Goal: Task Accomplishment & Management: Manage account settings

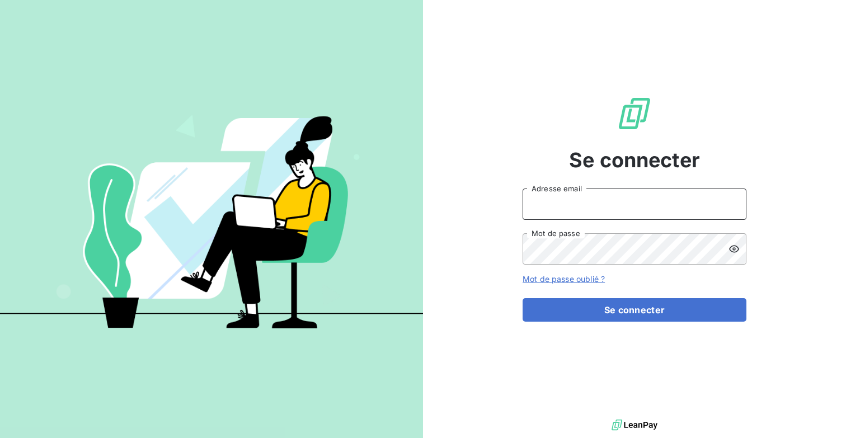
click at [652, 206] on input "Adresse email" at bounding box center [635, 204] width 224 height 31
type input "[EMAIL_ADDRESS][DOMAIN_NAME]"
click at [523, 298] on button "Se connecter" at bounding box center [635, 310] width 224 height 24
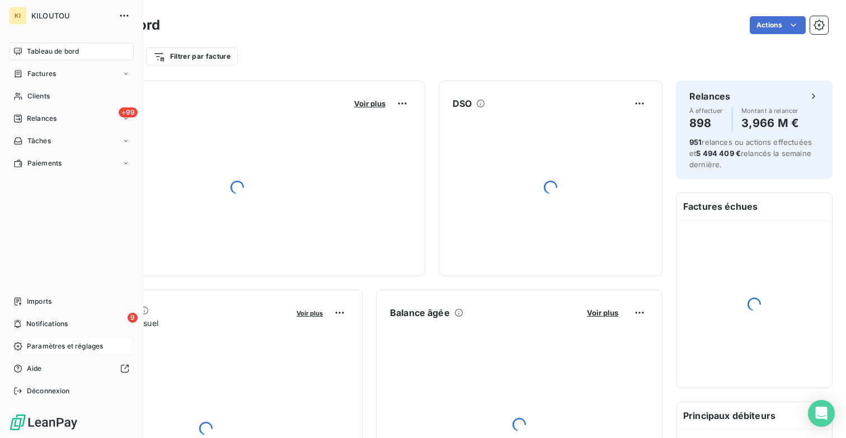
click at [67, 351] on div "Paramètres et réglages" at bounding box center [71, 346] width 125 height 18
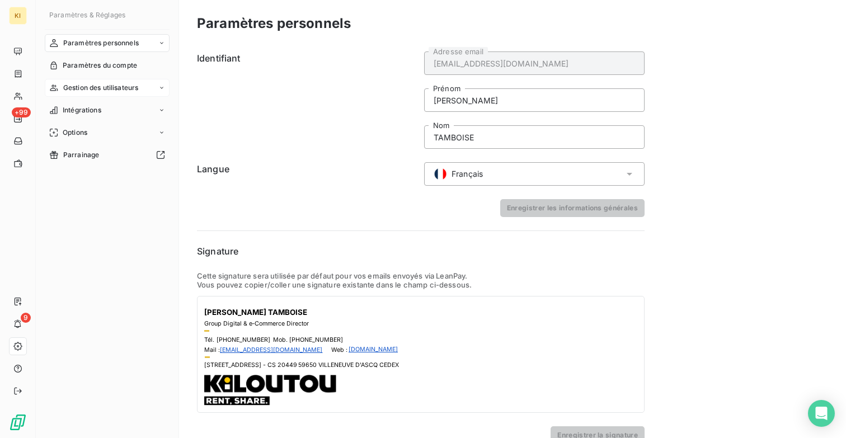
click at [116, 82] on div "Gestion des utilisateurs" at bounding box center [107, 88] width 125 height 18
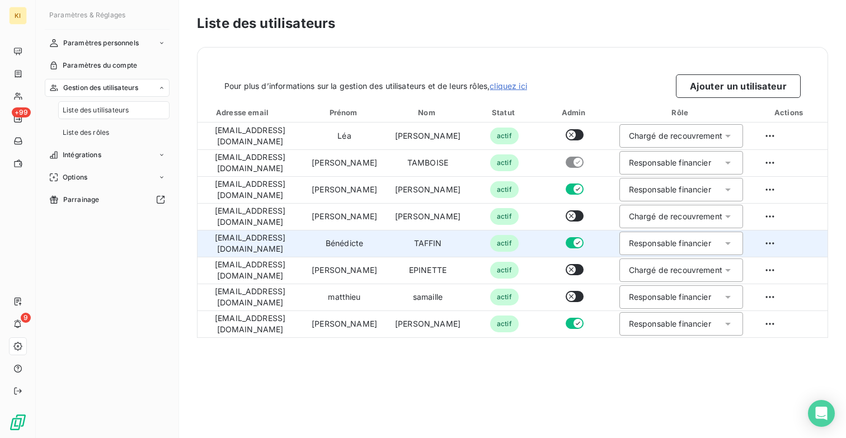
click at [635, 237] on div "Responsable financier" at bounding box center [681, 244] width 124 height 24
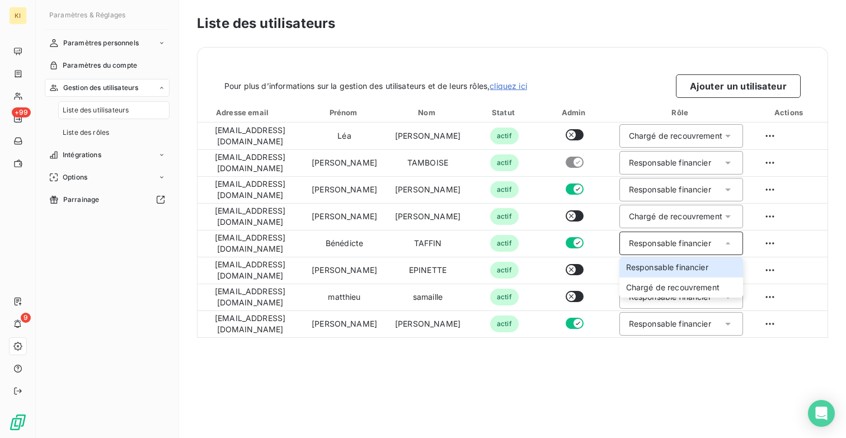
click at [577, 382] on div "Liste des utilisateurs Pour plus d’informations sur la gestion des utilisateurs…" at bounding box center [512, 219] width 667 height 438
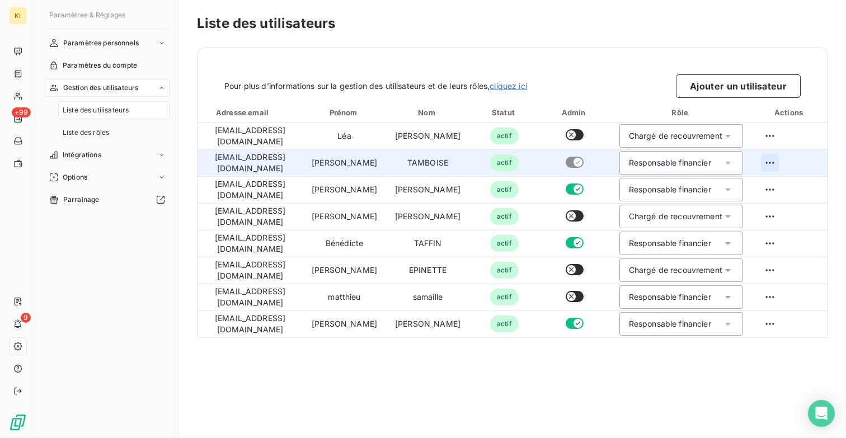
click at [765, 159] on html "KI +99 9 Paramètres & Réglages Paramètres personnels Paramètres du compte Gesti…" at bounding box center [423, 219] width 846 height 438
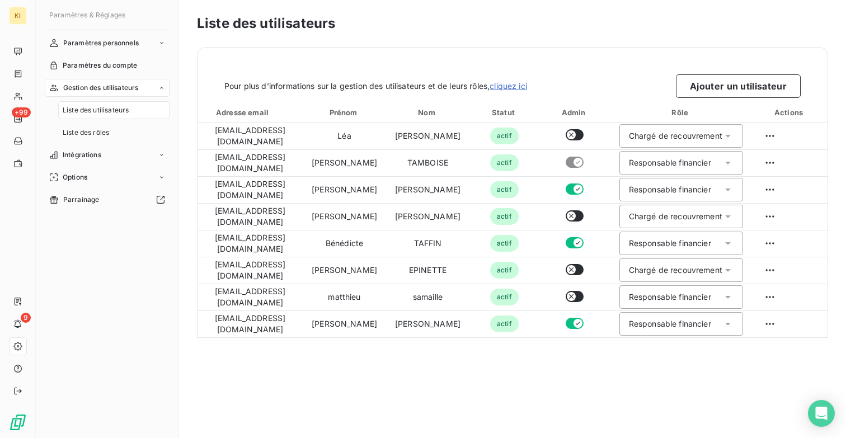
click at [623, 92] on html "KI +99 9 Paramètres & Réglages Paramètres personnels Paramètres du compte Gesti…" at bounding box center [423, 219] width 846 height 438
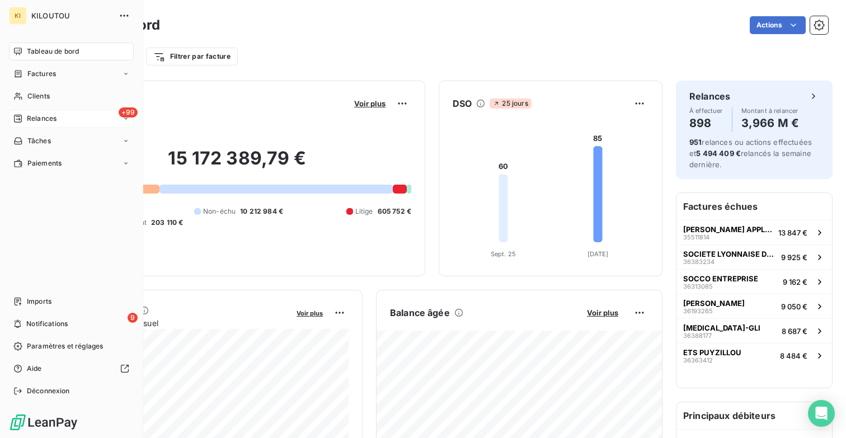
click at [69, 124] on div "+99 Relances" at bounding box center [71, 119] width 125 height 18
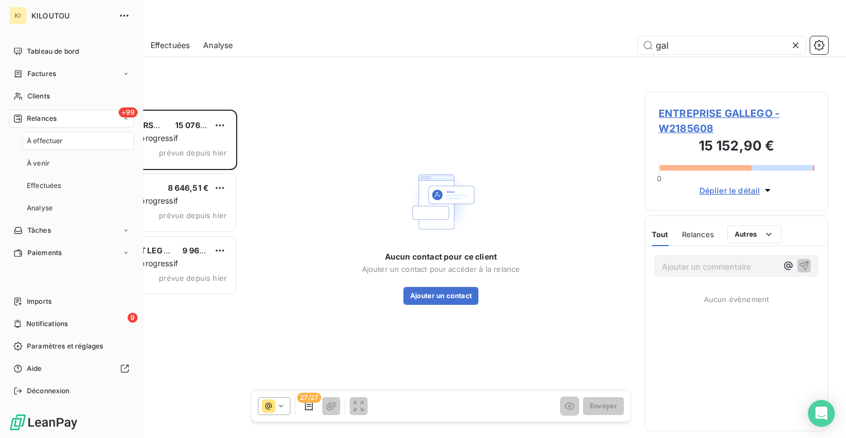
scroll to position [328, 184]
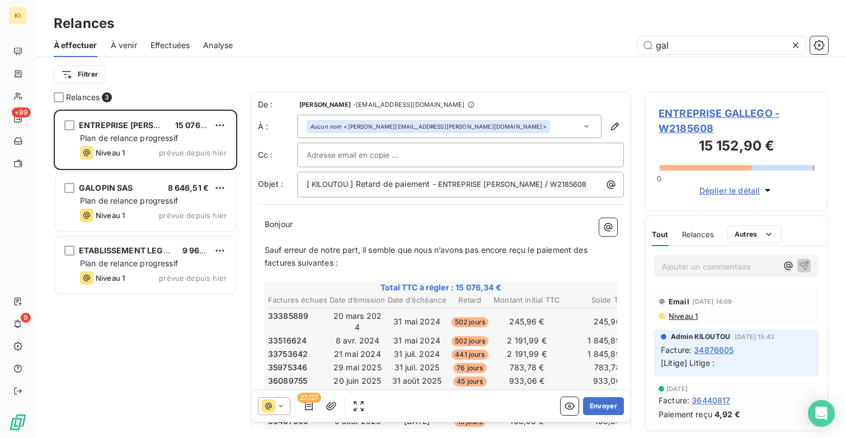
click at [129, 43] on span "À venir" at bounding box center [124, 45] width 26 height 11
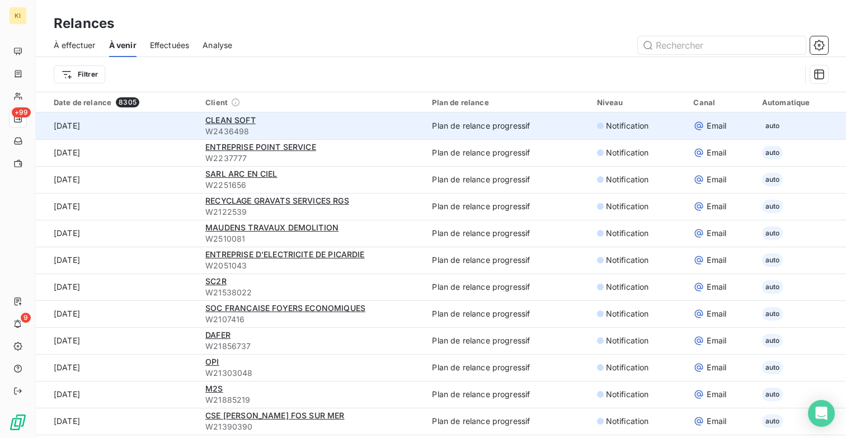
click at [322, 123] on div "CLEAN SOFT" at bounding box center [311, 120] width 213 height 11
click at [758, 126] on td "auto" at bounding box center [800, 125] width 91 height 27
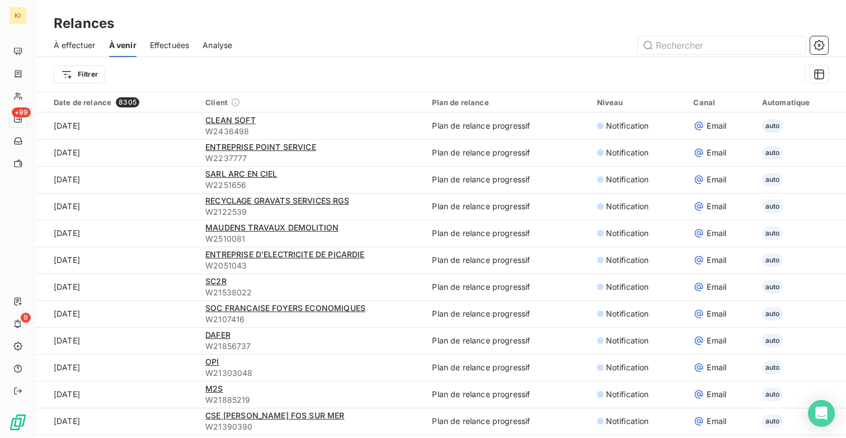
click at [166, 46] on span "Effectuées" at bounding box center [170, 45] width 40 height 11
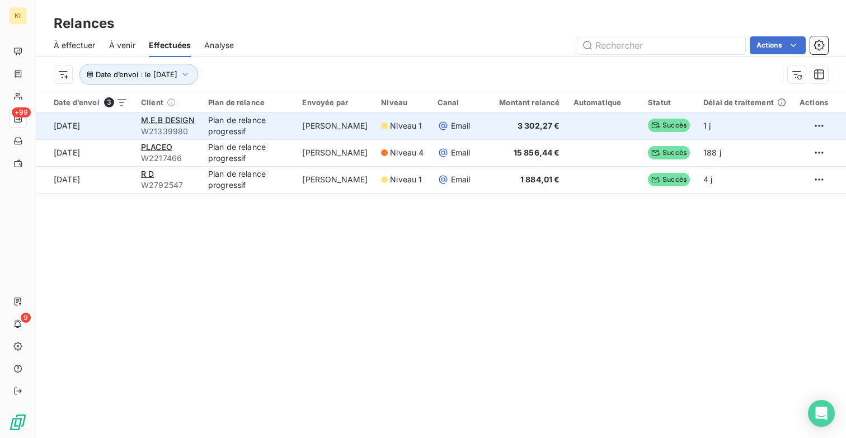
click at [348, 127] on td "[PERSON_NAME]" at bounding box center [334, 125] width 79 height 27
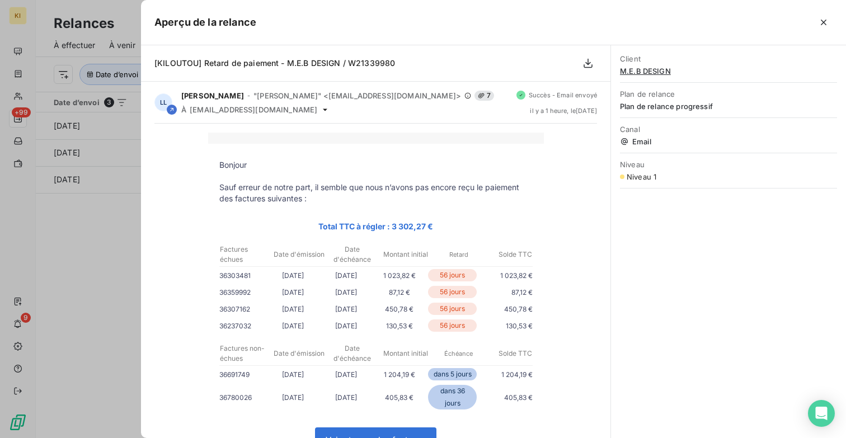
click at [641, 70] on span "M.E.B DESIGN" at bounding box center [728, 71] width 217 height 9
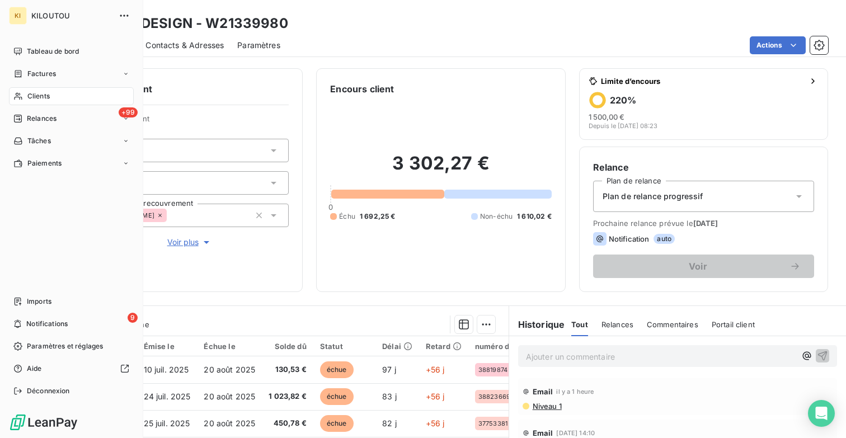
click at [36, 93] on span "Clients" at bounding box center [38, 96] width 22 height 10
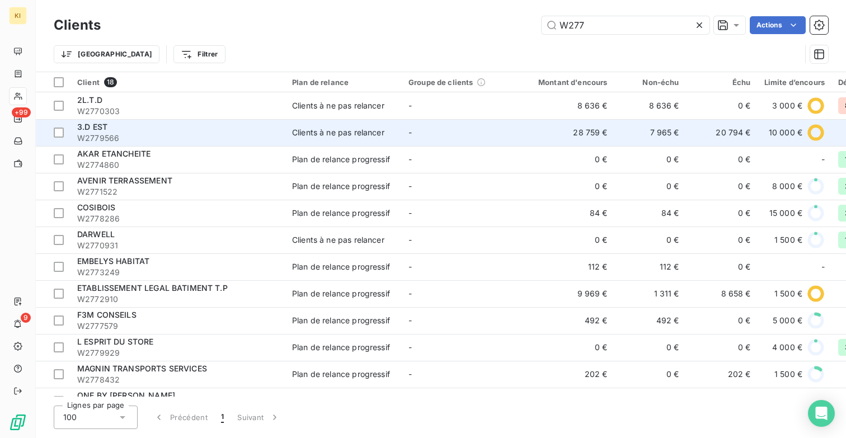
type input "W277"
click at [189, 125] on div "3.D EST" at bounding box center [177, 126] width 201 height 11
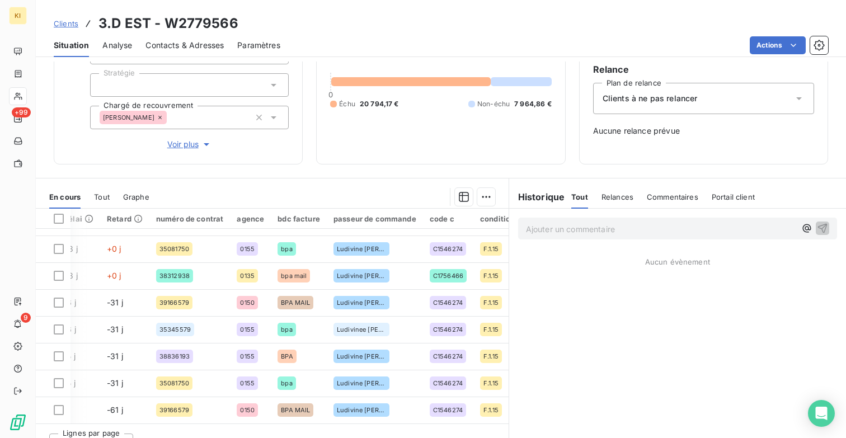
scroll to position [118, 0]
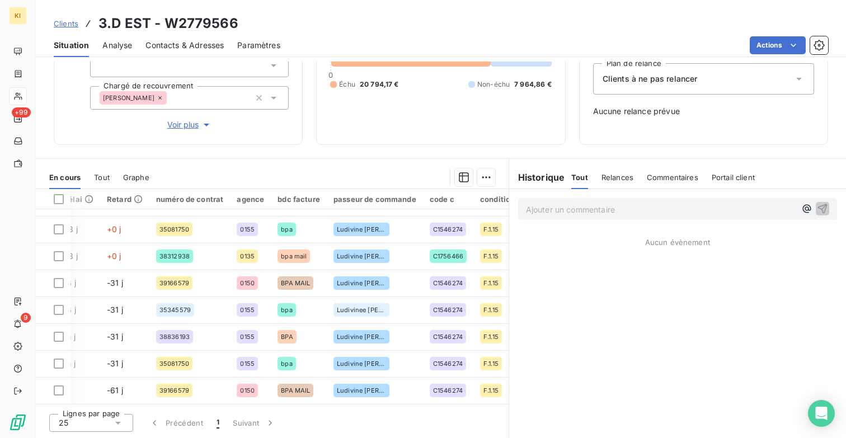
click at [608, 179] on span "Relances" at bounding box center [618, 177] width 32 height 9
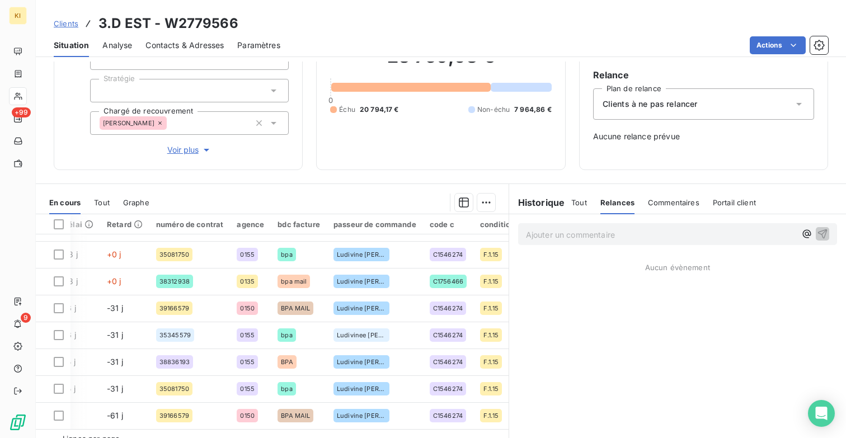
scroll to position [0, 0]
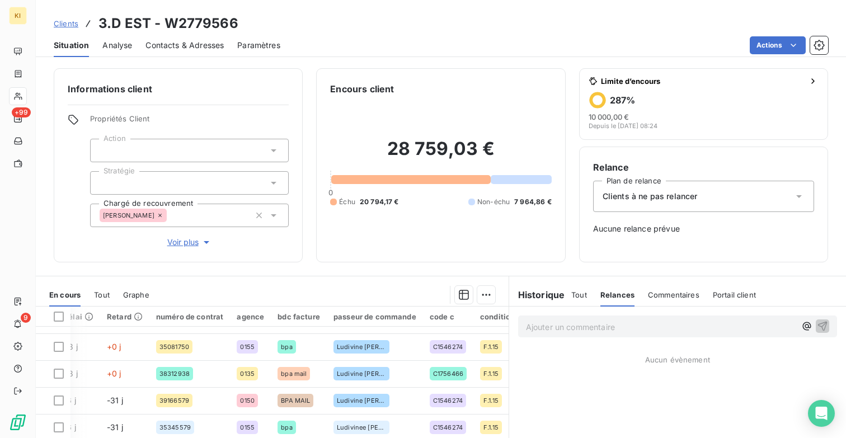
click at [69, 26] on span "Clients" at bounding box center [66, 23] width 25 height 9
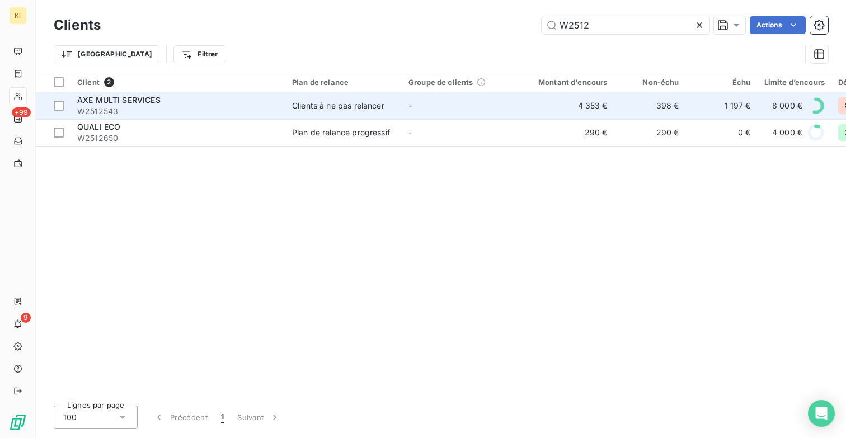
type input "W2512"
click at [148, 103] on span "AXE MULTI SERVICES" at bounding box center [118, 100] width 83 height 10
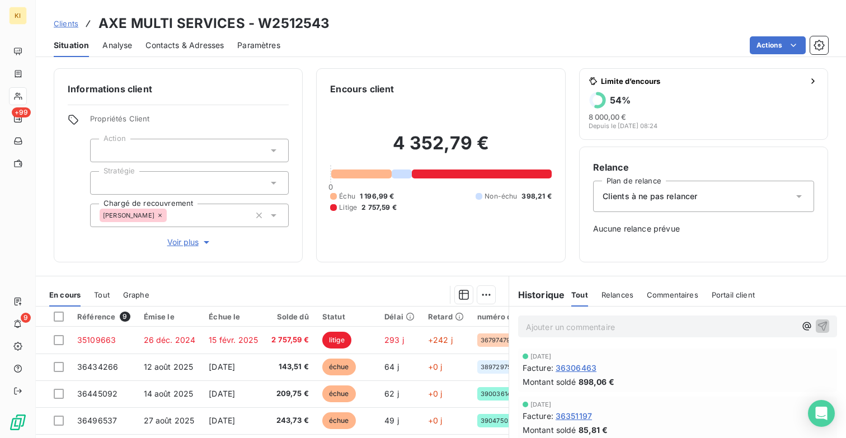
click at [64, 23] on span "Clients" at bounding box center [66, 23] width 25 height 9
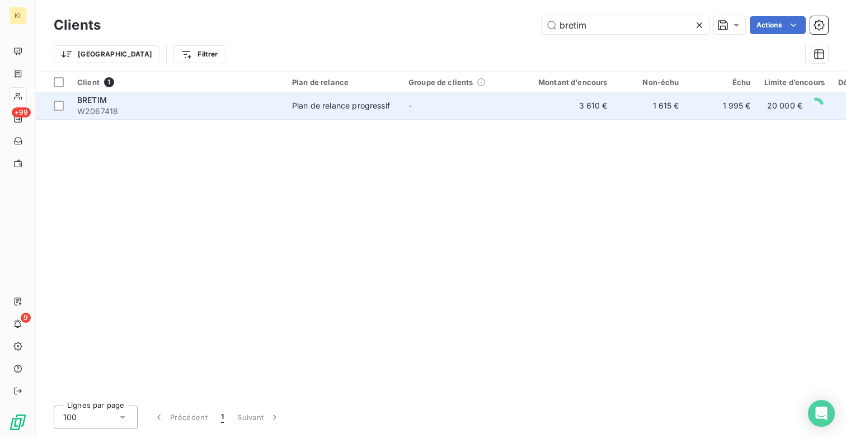
type input "bretim"
click at [88, 96] on span "BRETIM" at bounding box center [92, 100] width 30 height 10
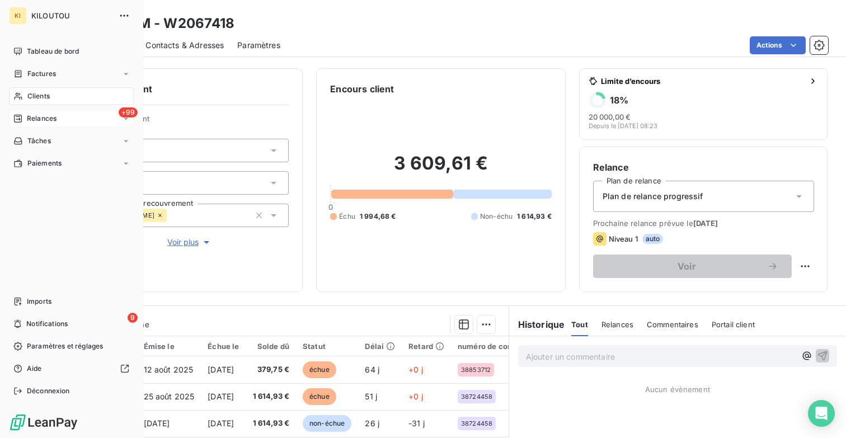
click at [37, 118] on span "Relances" at bounding box center [42, 119] width 30 height 10
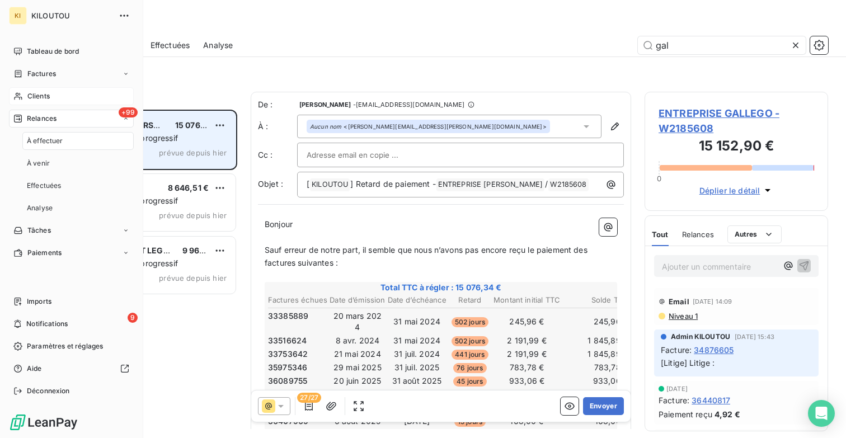
scroll to position [328, 184]
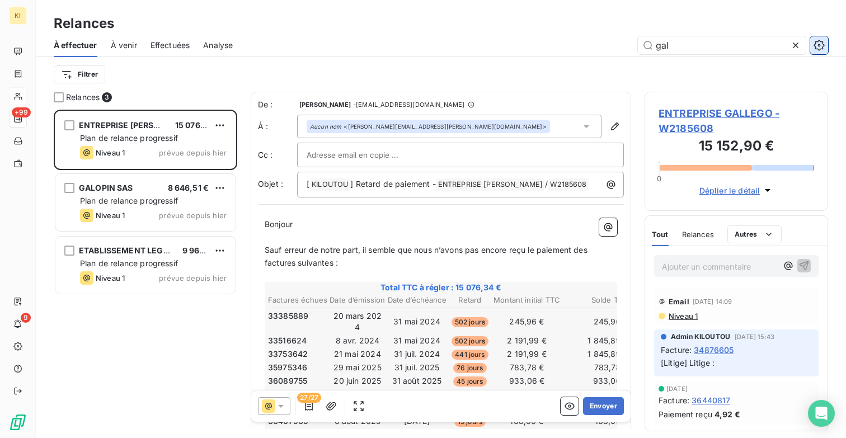
click at [819, 40] on icon "button" at bounding box center [819, 45] width 11 height 11
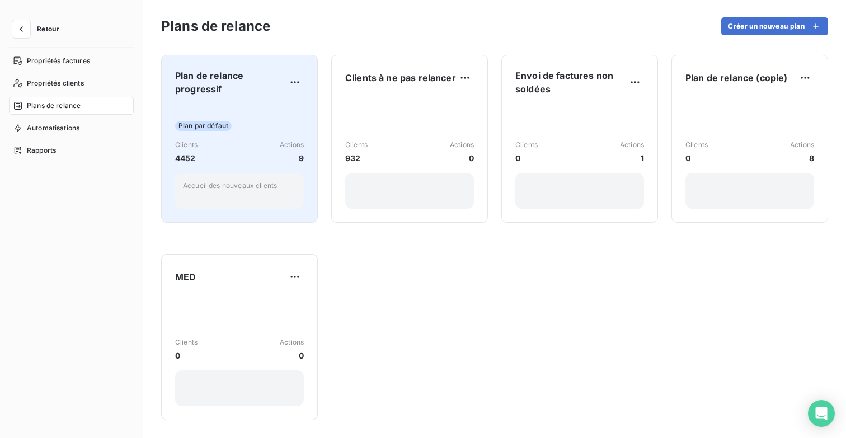
click at [211, 100] on div "Plan de relance progressif Plan par défaut Clients 4452 Actions 9 Accueil des n…" at bounding box center [239, 139] width 129 height 140
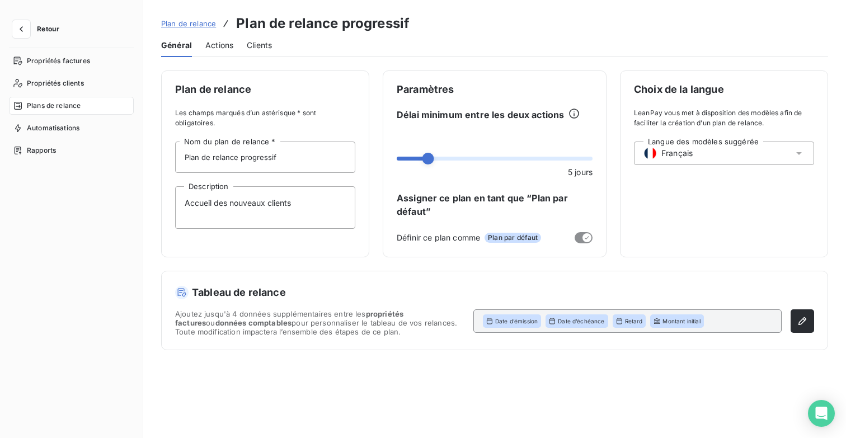
click at [221, 43] on span "Actions" at bounding box center [219, 45] width 28 height 11
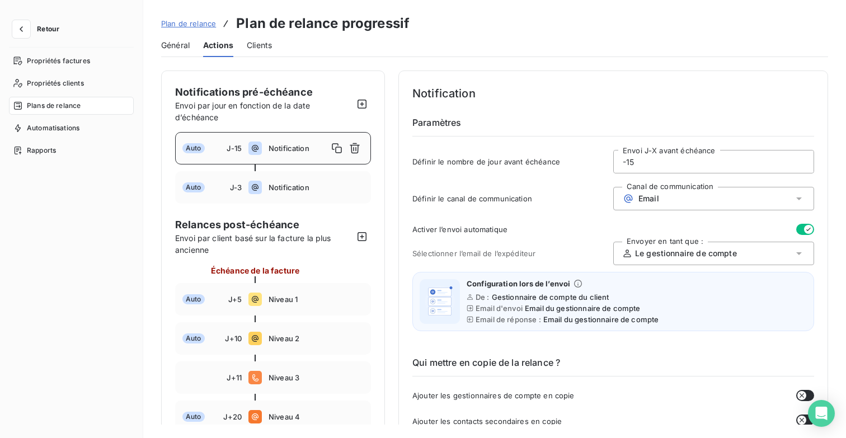
click at [191, 46] on div "Général Actions Clients" at bounding box center [494, 46] width 667 height 24
click at [182, 44] on span "Général" at bounding box center [175, 45] width 29 height 11
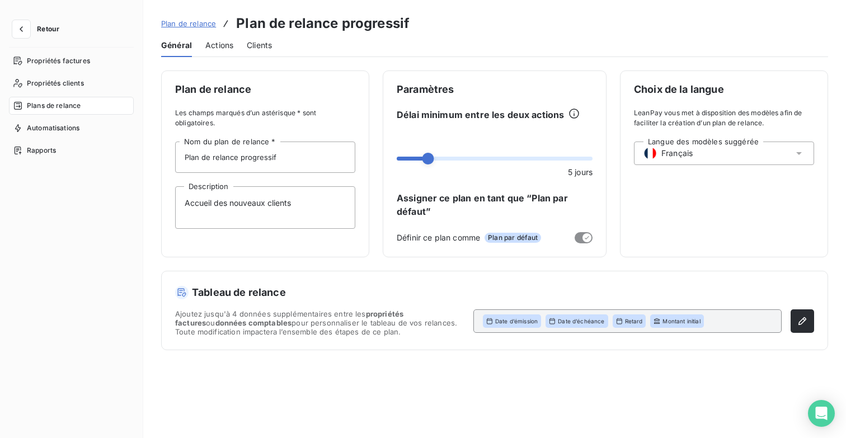
click at [225, 42] on span "Actions" at bounding box center [219, 45] width 28 height 11
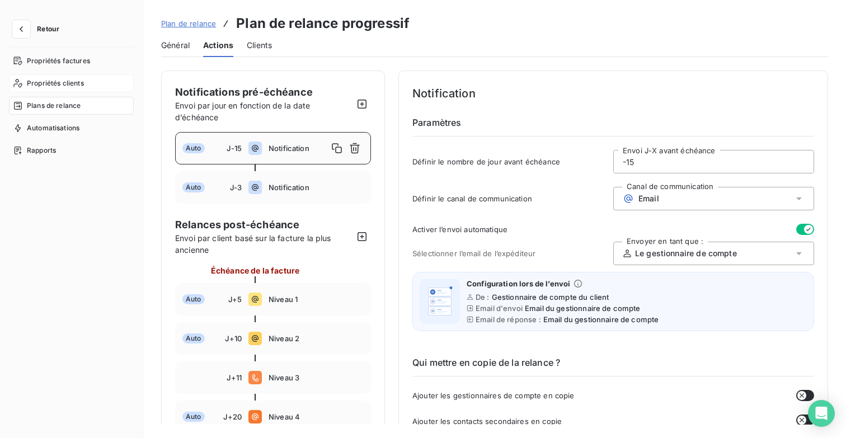
click at [73, 79] on span "Propriétés clients" at bounding box center [55, 83] width 57 height 10
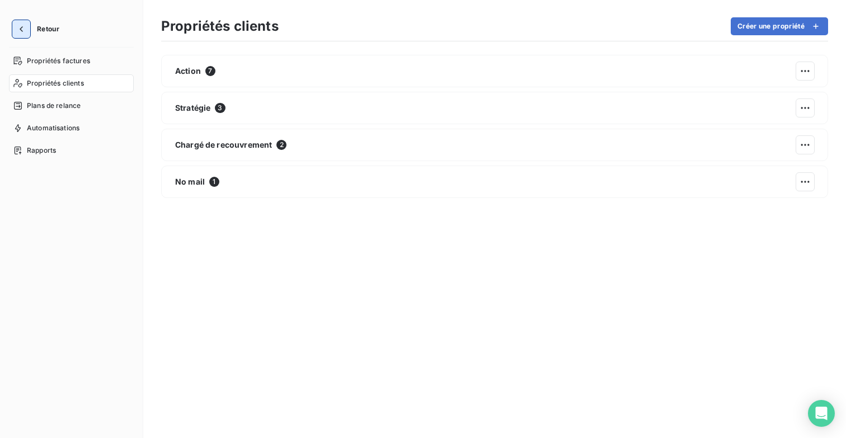
click at [23, 27] on icon "button" at bounding box center [21, 29] width 11 height 11
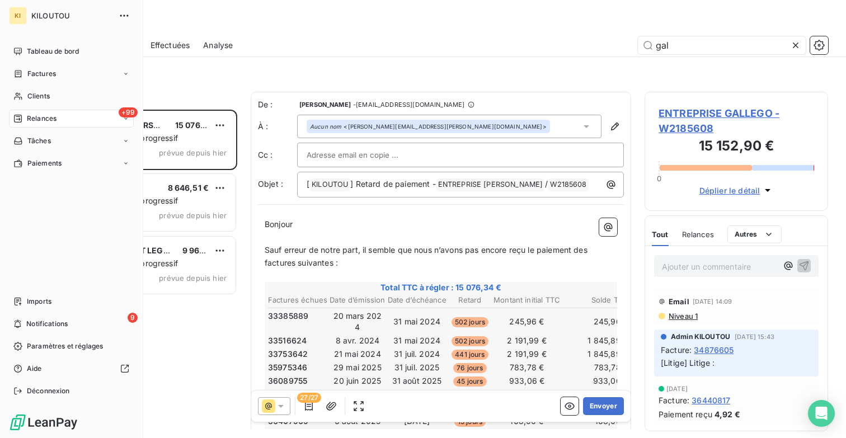
scroll to position [328, 184]
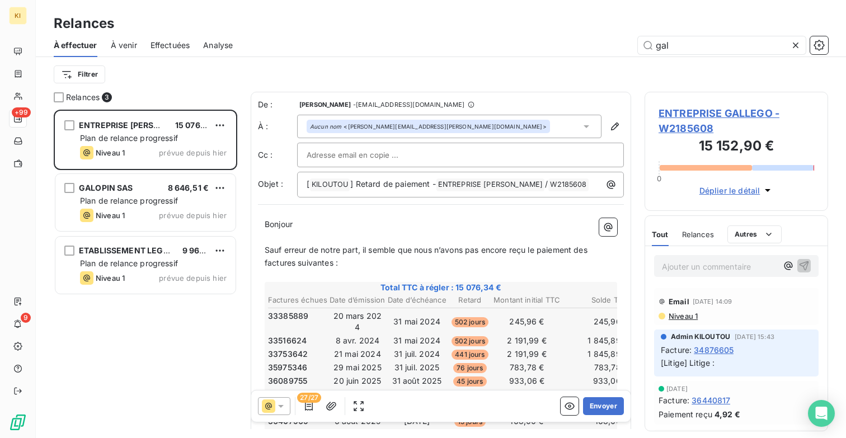
click at [121, 44] on span "À venir" at bounding box center [124, 45] width 26 height 11
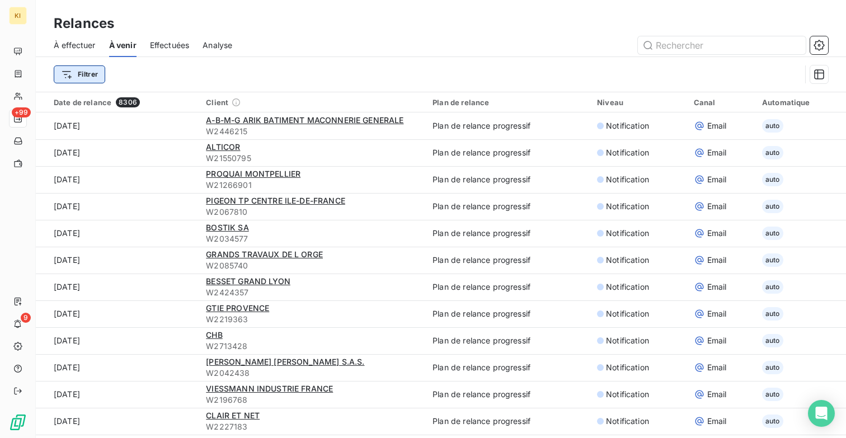
click at [74, 73] on html "KI +99 9 Relances À effectuer À venir Effectuées Analyse Filtrer Date de relanc…" at bounding box center [423, 219] width 846 height 438
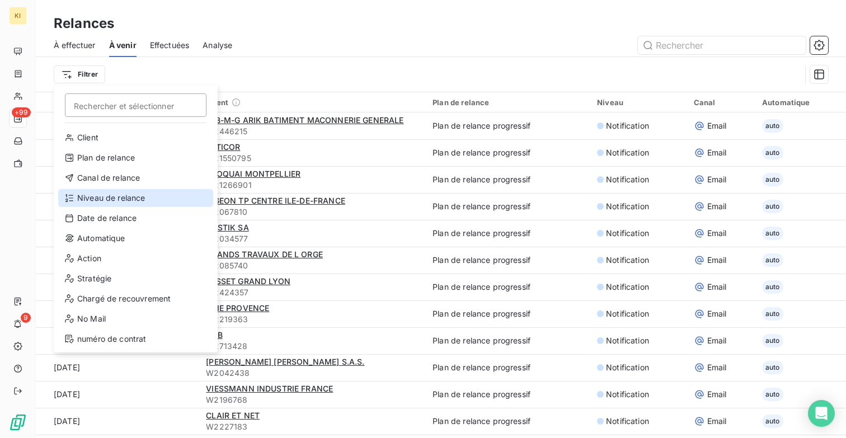
click at [99, 198] on div "Niveau de relance" at bounding box center [135, 198] width 155 height 18
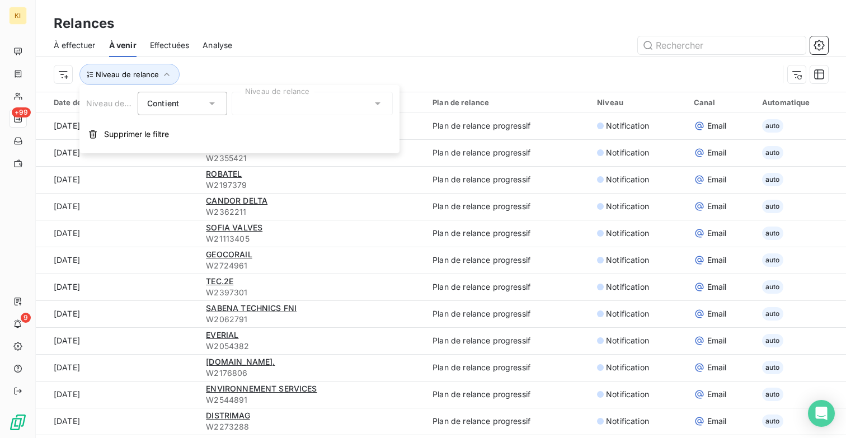
click at [212, 106] on icon at bounding box center [211, 103] width 11 height 11
click at [293, 110] on div at bounding box center [312, 104] width 161 height 24
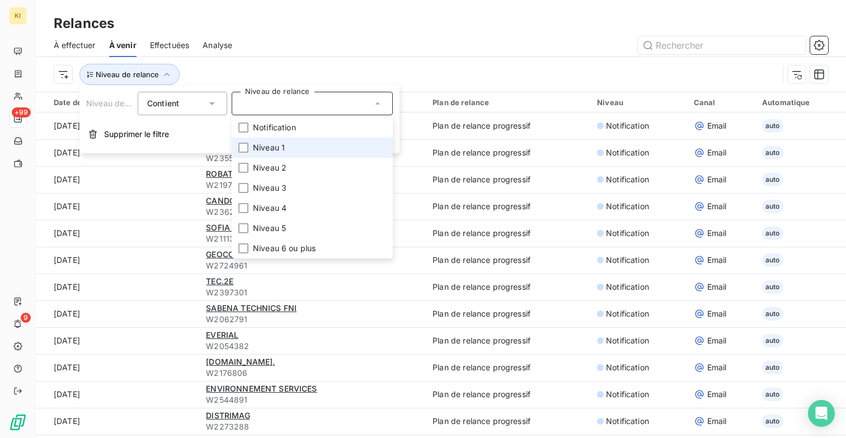
click at [284, 141] on li "Niveau 1" at bounding box center [312, 148] width 161 height 20
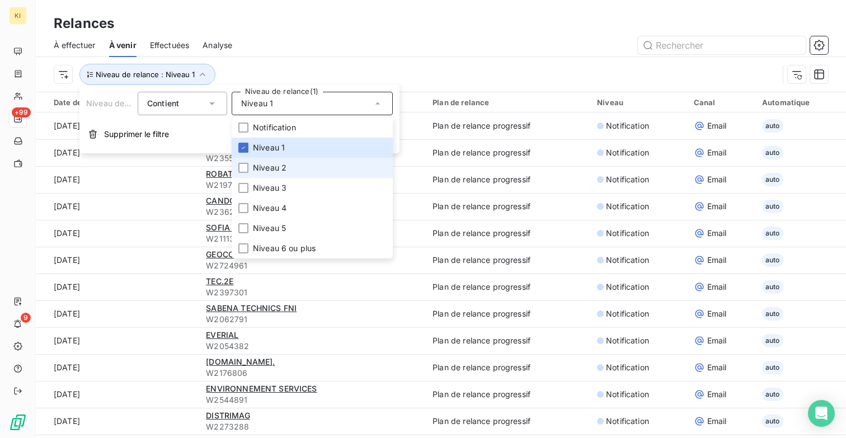
click at [276, 171] on span "Niveau 2" at bounding box center [270, 167] width 34 height 11
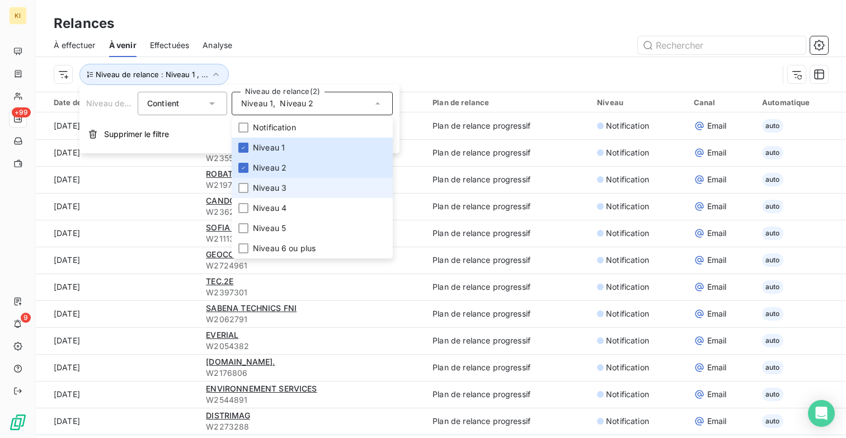
click at [273, 194] on li "Niveau 3" at bounding box center [312, 188] width 161 height 20
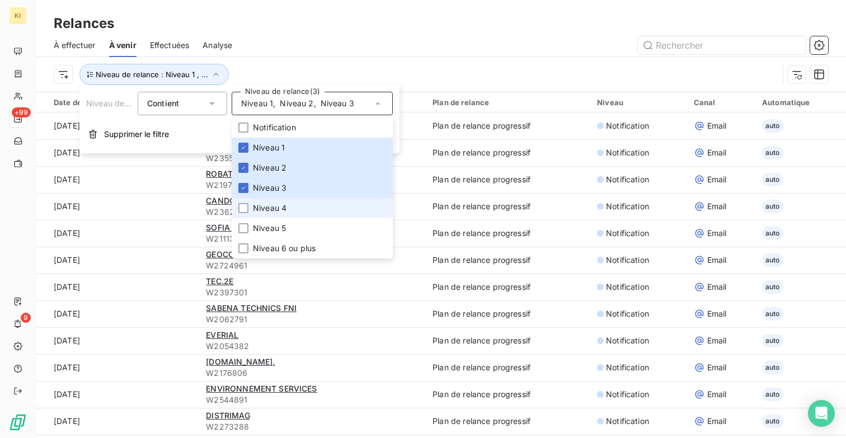
click at [271, 206] on span "Niveau 4" at bounding box center [270, 208] width 34 height 11
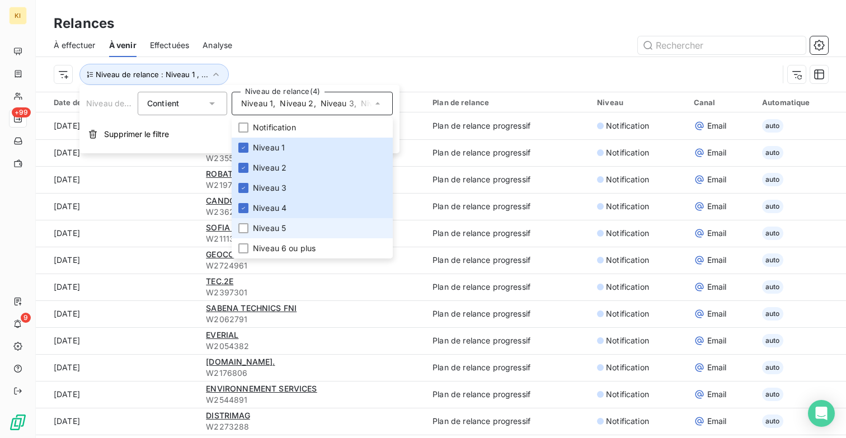
click at [271, 228] on span "Niveau 5" at bounding box center [269, 228] width 33 height 11
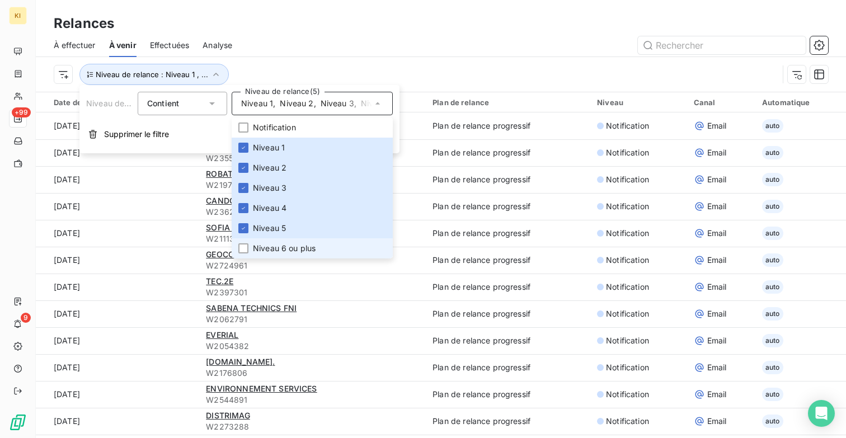
click at [271, 244] on span "Niveau 6 ou plus" at bounding box center [284, 248] width 63 height 11
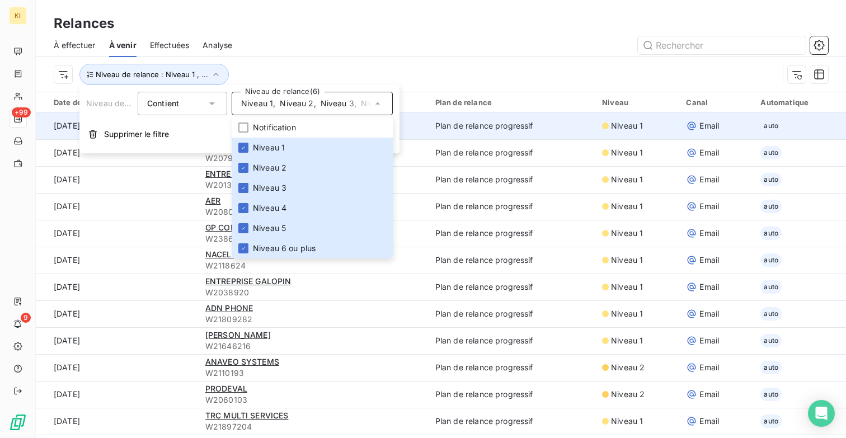
click at [215, 126] on button "Supprimer le filtre" at bounding box center [239, 134] width 320 height 25
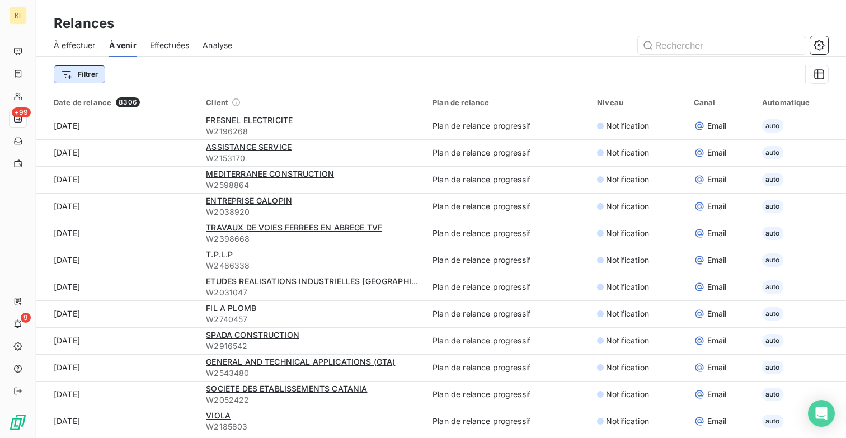
click at [77, 69] on html "KI +99 9 Relances À effectuer À venir Effectuées Analyse Filtrer Date de relanc…" at bounding box center [423, 219] width 846 height 438
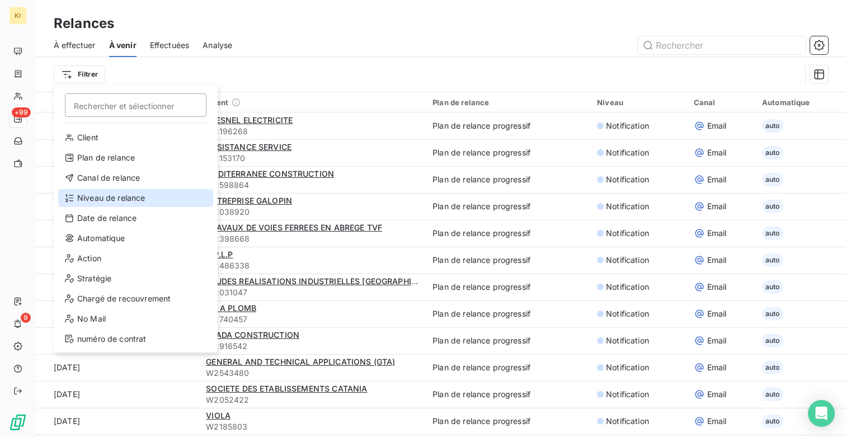
click at [142, 202] on div "Niveau de relance" at bounding box center [135, 198] width 155 height 18
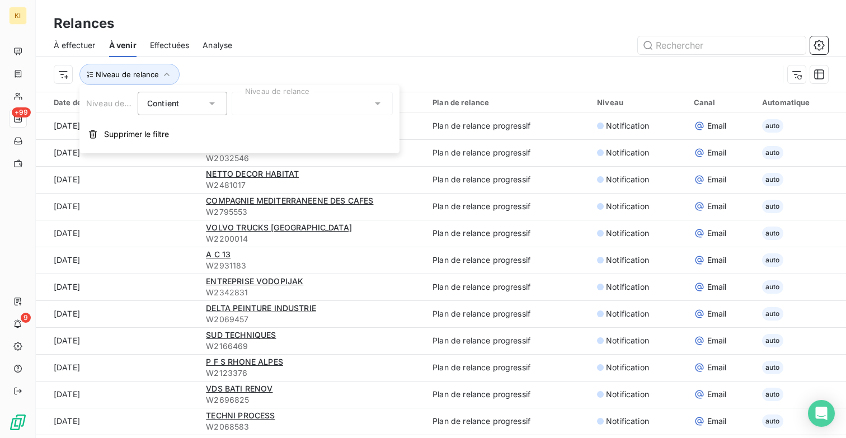
click at [259, 98] on div at bounding box center [312, 104] width 161 height 24
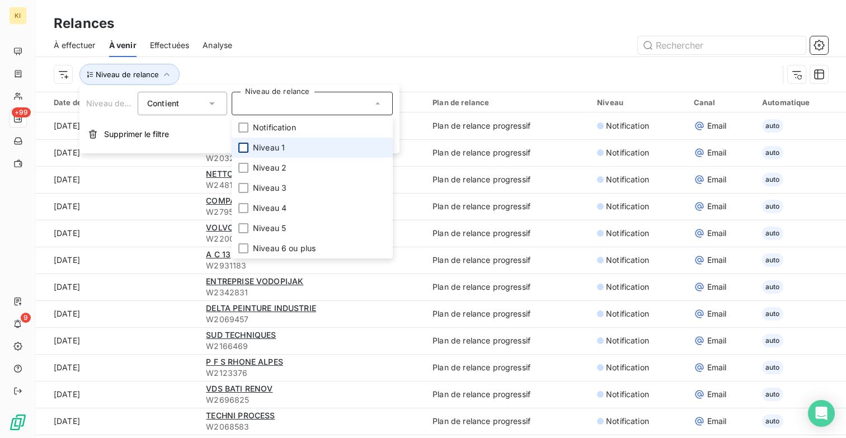
click at [246, 152] on div at bounding box center [243, 148] width 10 height 10
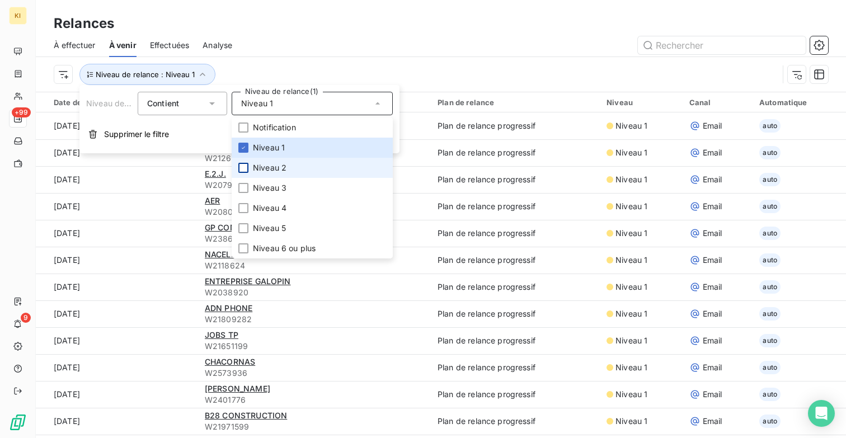
click at [246, 166] on div at bounding box center [243, 168] width 10 height 10
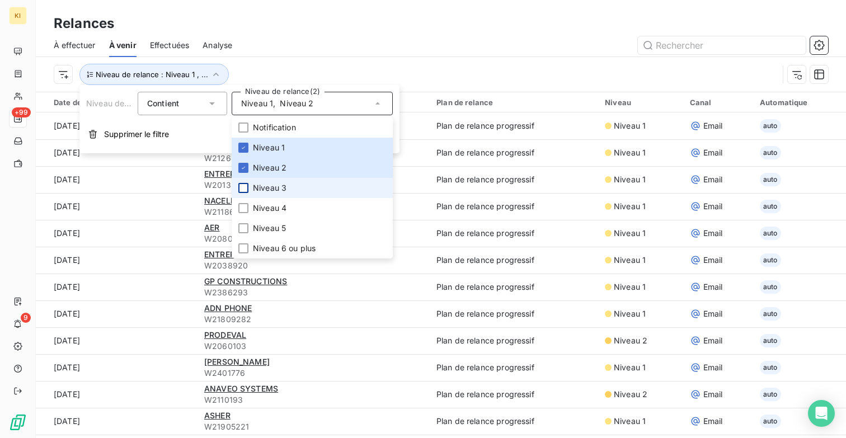
click at [246, 185] on div at bounding box center [243, 188] width 10 height 10
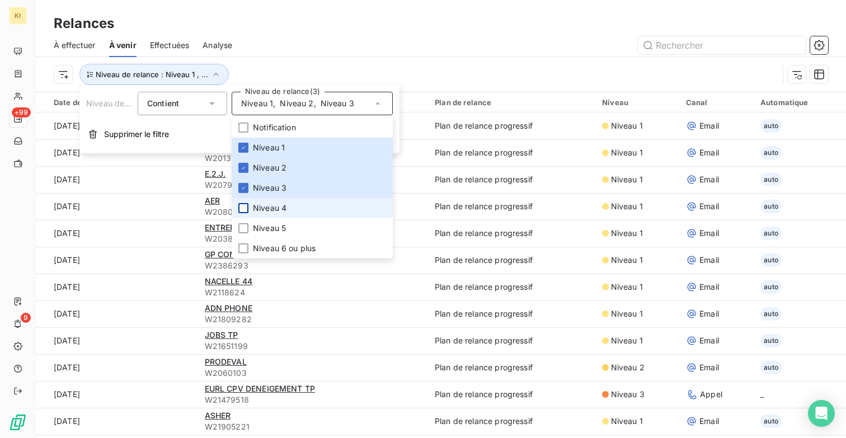
click at [243, 205] on div at bounding box center [243, 208] width 10 height 10
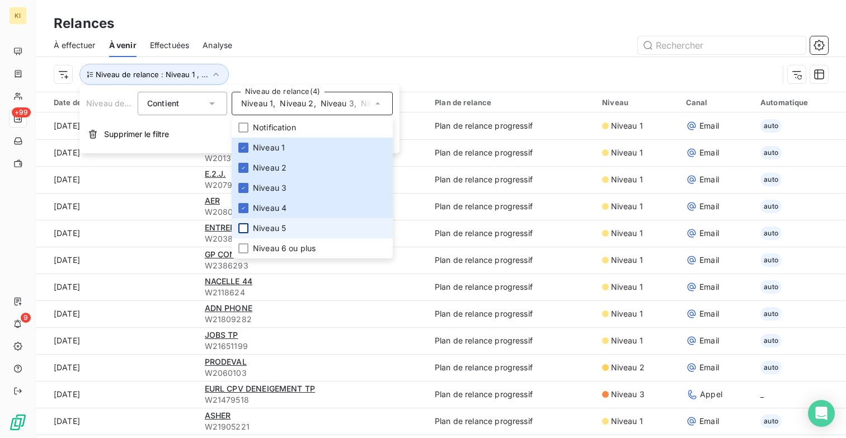
click at [243, 230] on div at bounding box center [243, 228] width 10 height 10
click at [209, 116] on div "Niveau de relance Contient Niveau de relance (5) Niveau 1 , [PERSON_NAME] 2 , N…" at bounding box center [239, 119] width 320 height 68
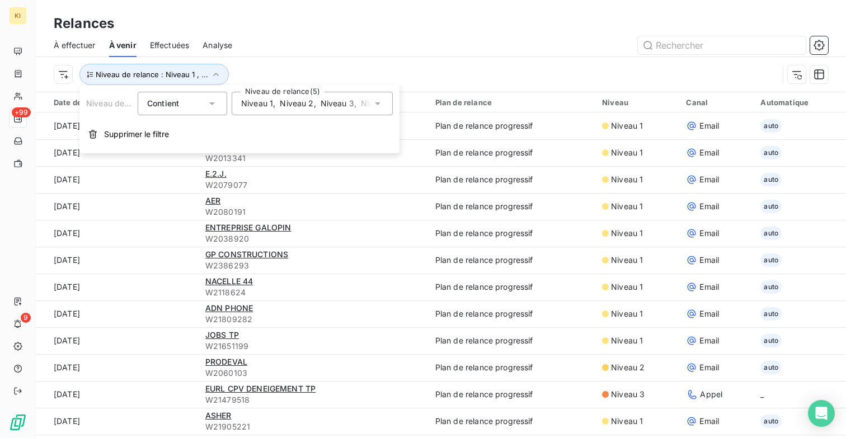
click at [342, 25] on div "Relances" at bounding box center [441, 23] width 810 height 20
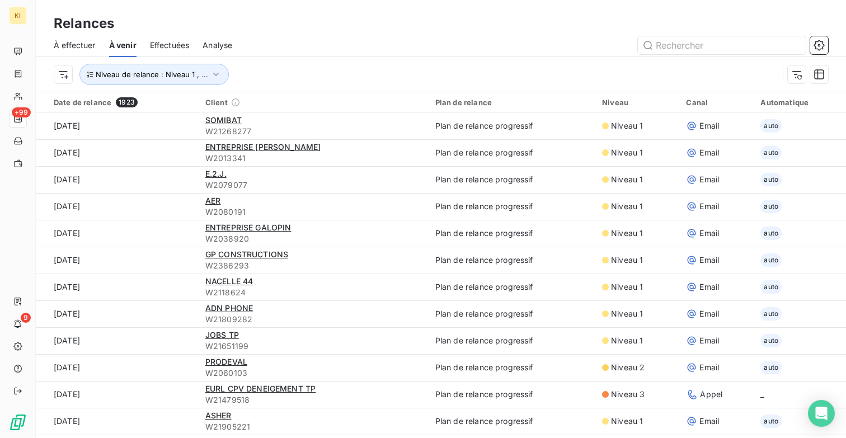
click at [173, 86] on div "Niveau de relance : Niveau 1 , ..." at bounding box center [441, 74] width 774 height 35
click at [179, 78] on span "Niveau de relance : Niveau 1 , ..." at bounding box center [152, 74] width 112 height 9
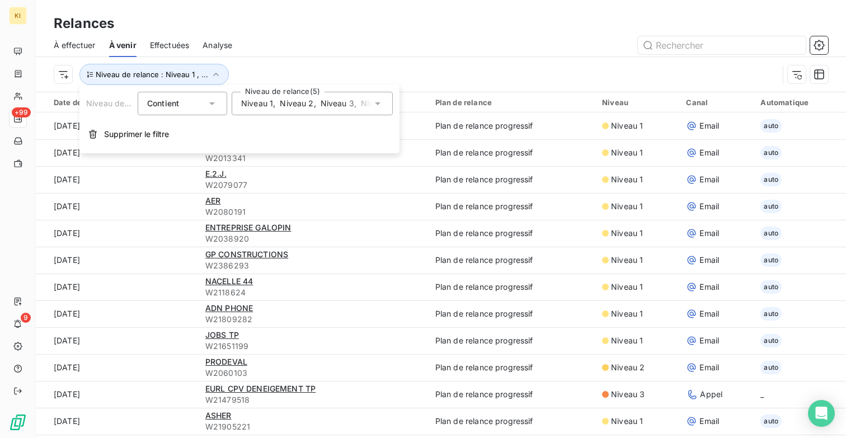
click at [265, 106] on span "Niveau 1" at bounding box center [257, 103] width 32 height 11
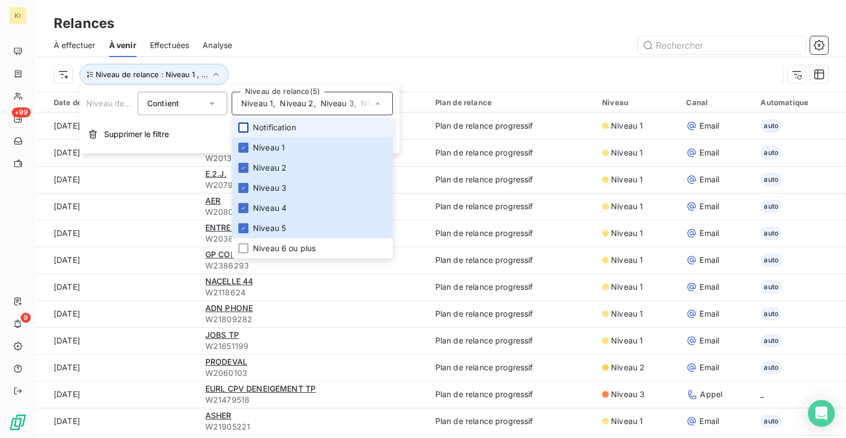
click at [246, 125] on div at bounding box center [243, 128] width 10 height 10
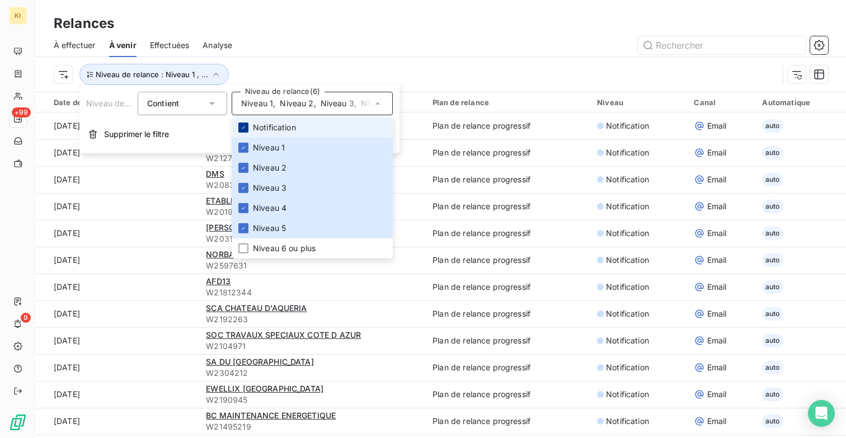
click at [246, 125] on icon at bounding box center [243, 127] width 7 height 7
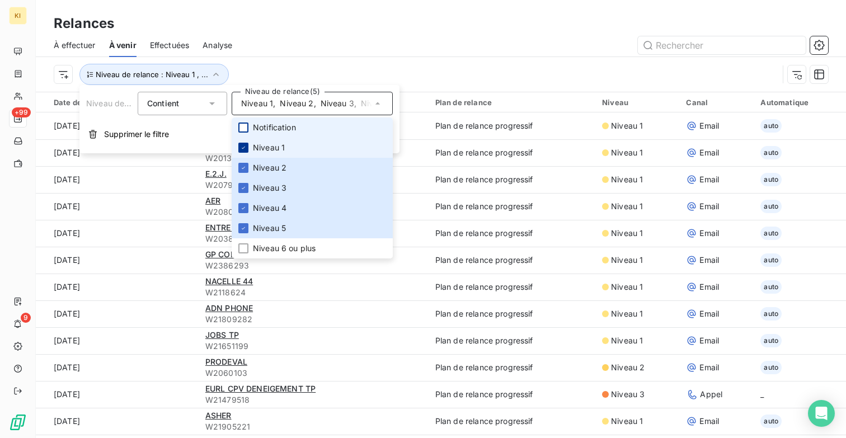
click at [245, 145] on icon at bounding box center [243, 147] width 7 height 7
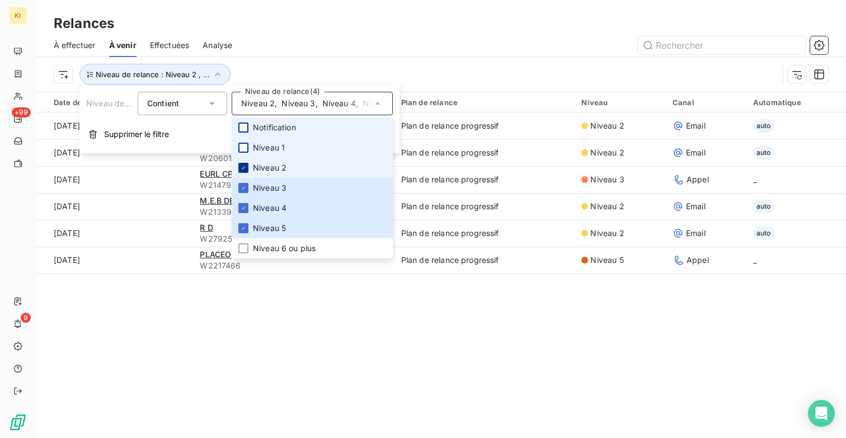
click at [245, 166] on icon at bounding box center [243, 168] width 7 height 7
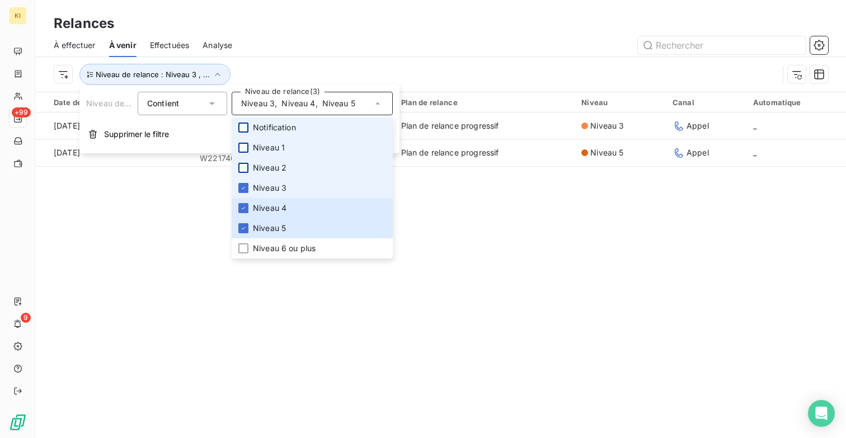
click at [245, 181] on li "Niveau 3" at bounding box center [312, 188] width 161 height 20
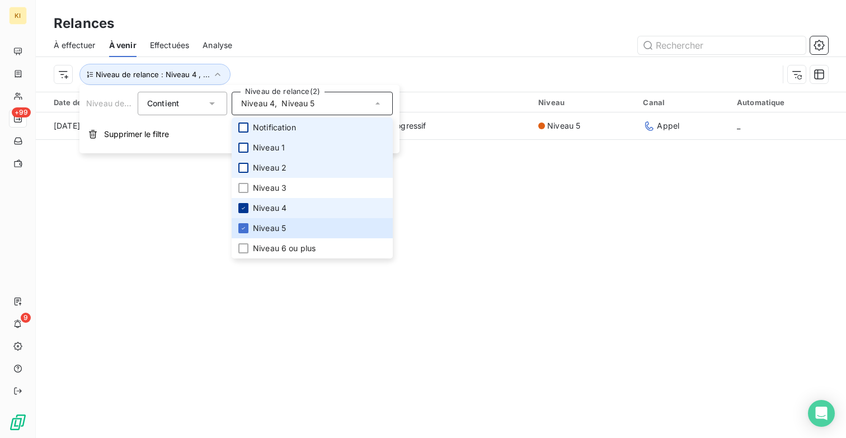
click at [242, 209] on icon at bounding box center [243, 208] width 3 height 2
click at [242, 223] on li "Niveau 5" at bounding box center [312, 228] width 161 height 20
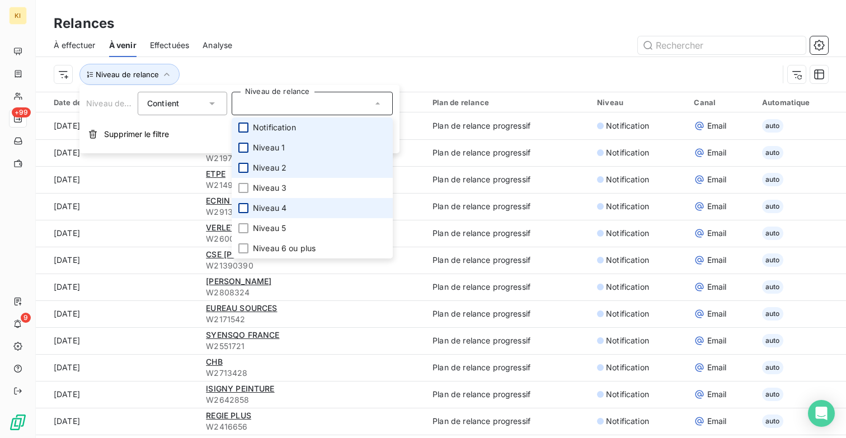
click at [246, 127] on div at bounding box center [243, 128] width 10 height 10
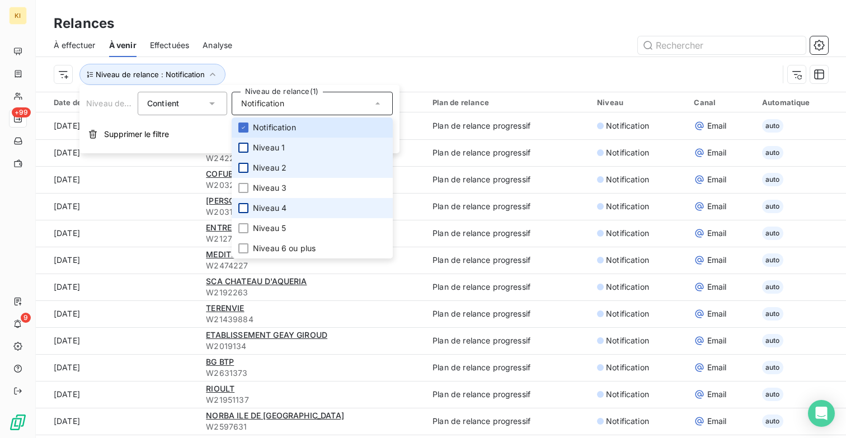
click at [298, 46] on div at bounding box center [537, 45] width 583 height 18
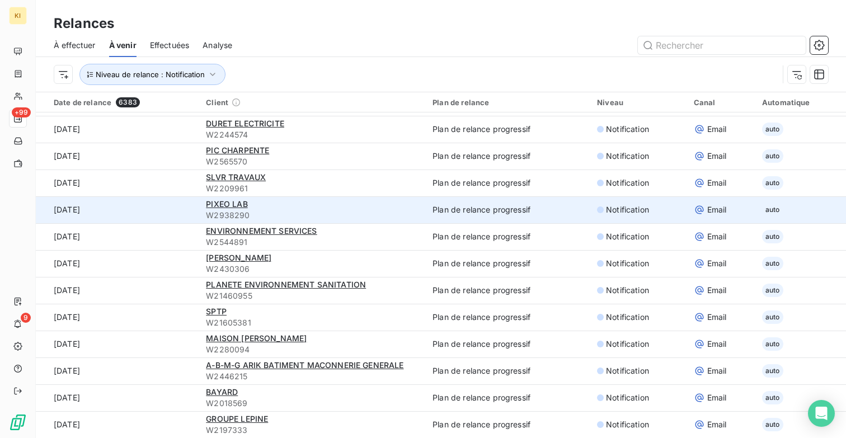
scroll to position [38, 0]
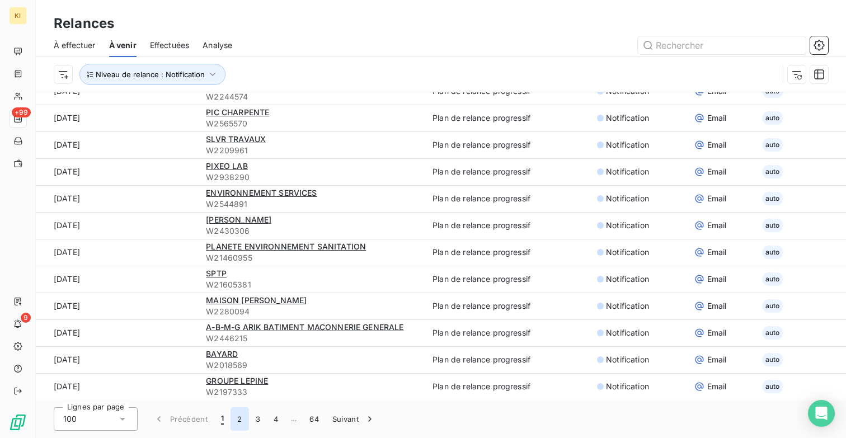
click at [242, 422] on button "2" at bounding box center [240, 419] width 18 height 24
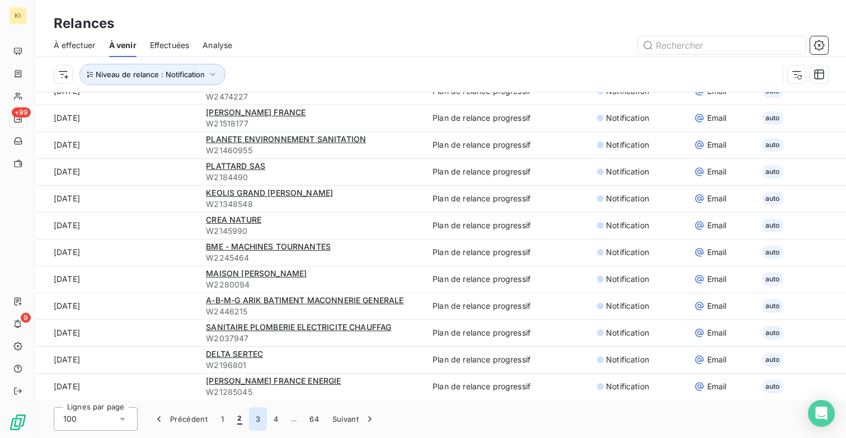
click at [257, 416] on button "3" at bounding box center [258, 419] width 18 height 24
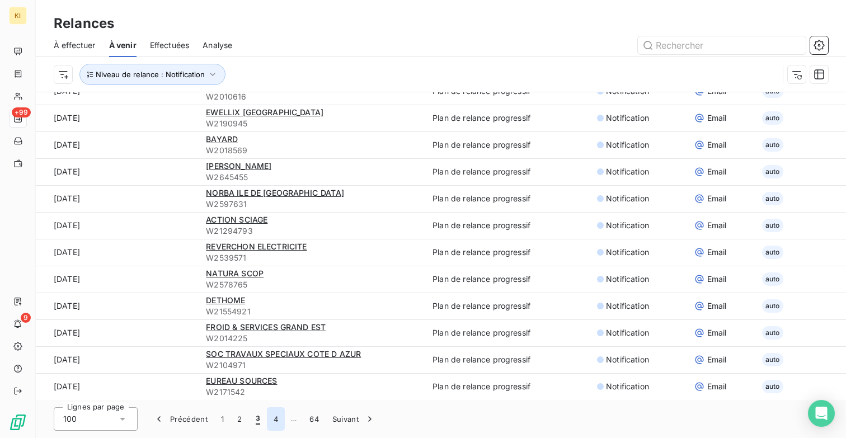
click at [274, 419] on button "4" at bounding box center [276, 419] width 18 height 24
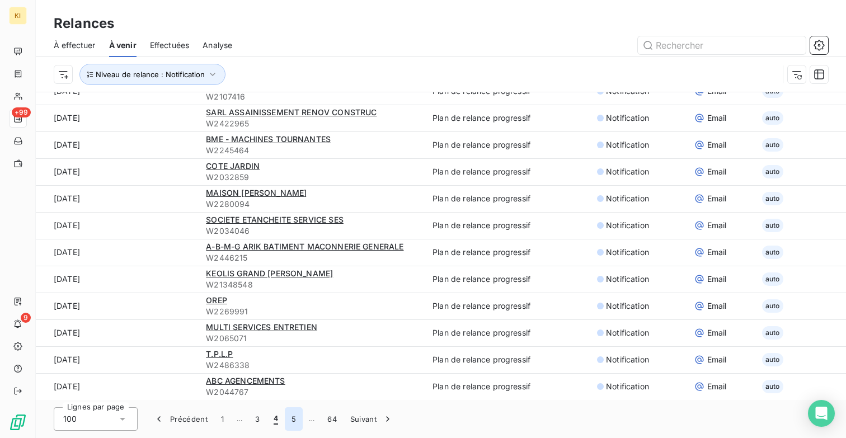
click at [291, 421] on button "5" at bounding box center [294, 419] width 18 height 24
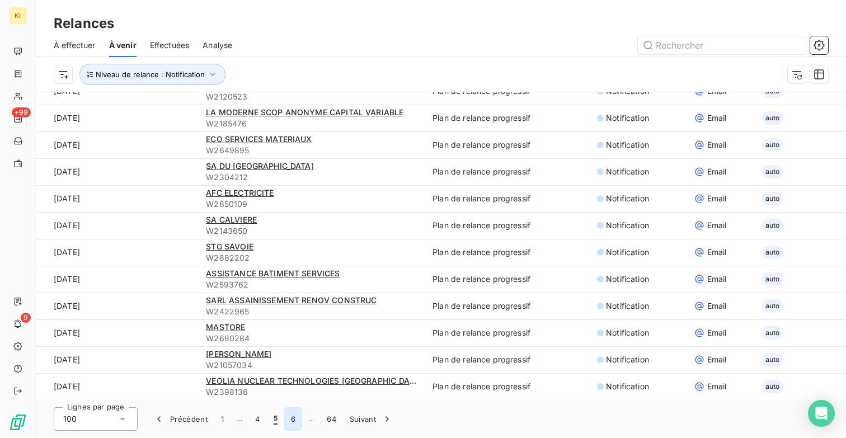
click at [293, 421] on button "6" at bounding box center [293, 419] width 18 height 24
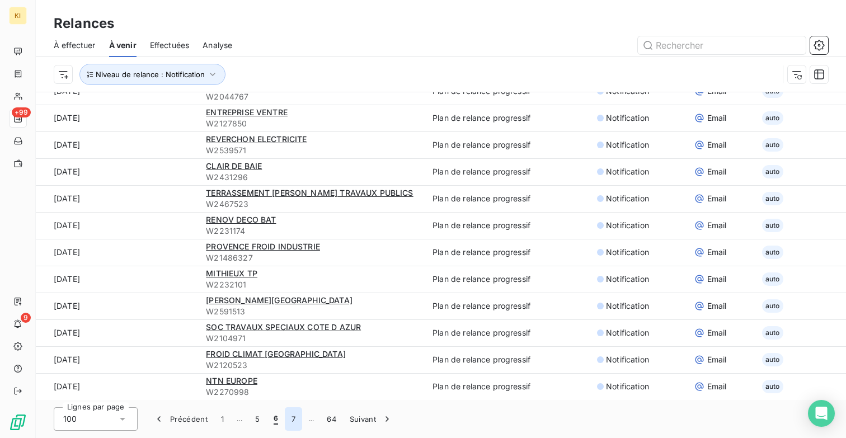
click at [293, 421] on button "7" at bounding box center [293, 419] width 17 height 24
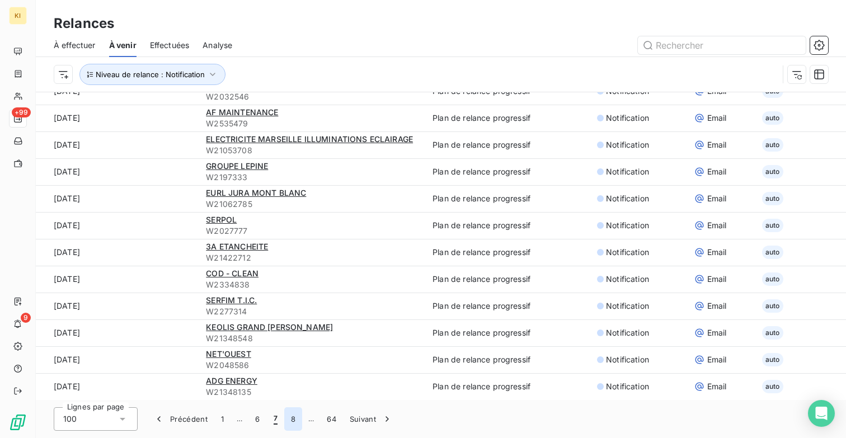
click at [293, 421] on button "8" at bounding box center [293, 419] width 18 height 24
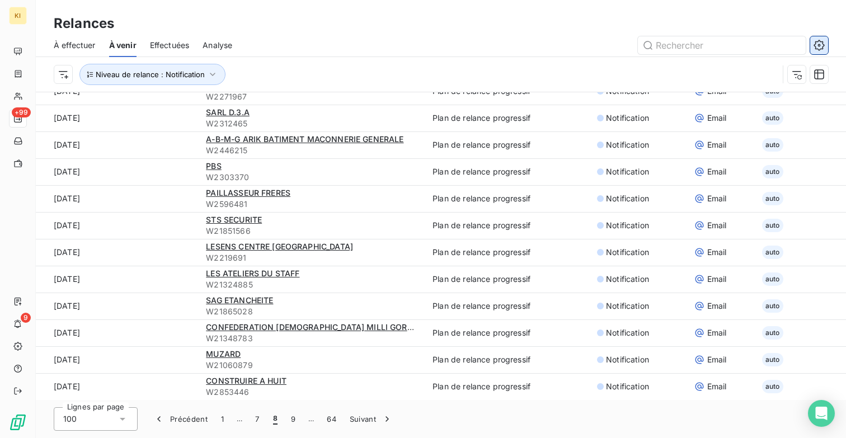
click at [823, 44] on icon "button" at bounding box center [819, 45] width 11 height 11
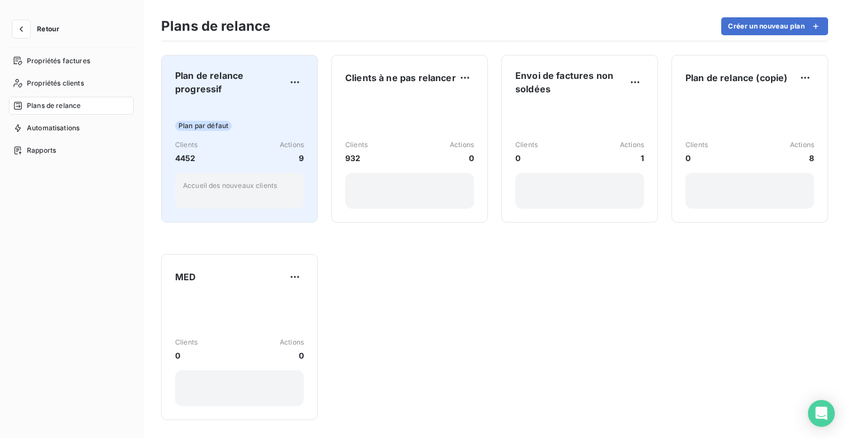
click at [220, 89] on span "Plan de relance progressif" at bounding box center [230, 82] width 111 height 27
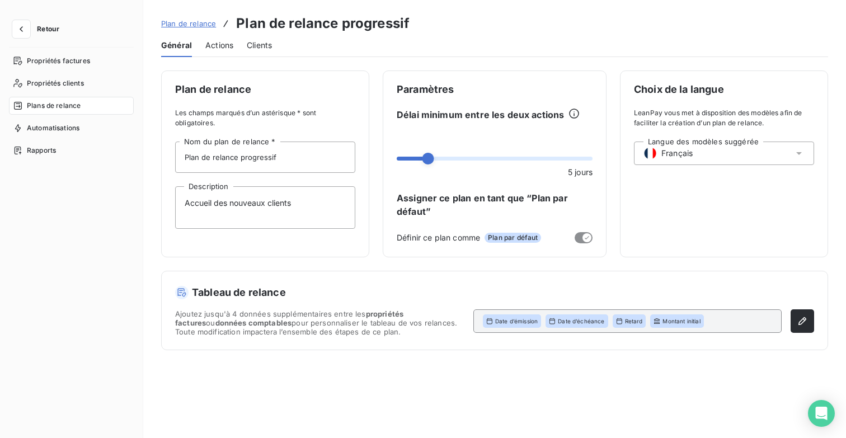
click at [222, 43] on span "Actions" at bounding box center [219, 45] width 28 height 11
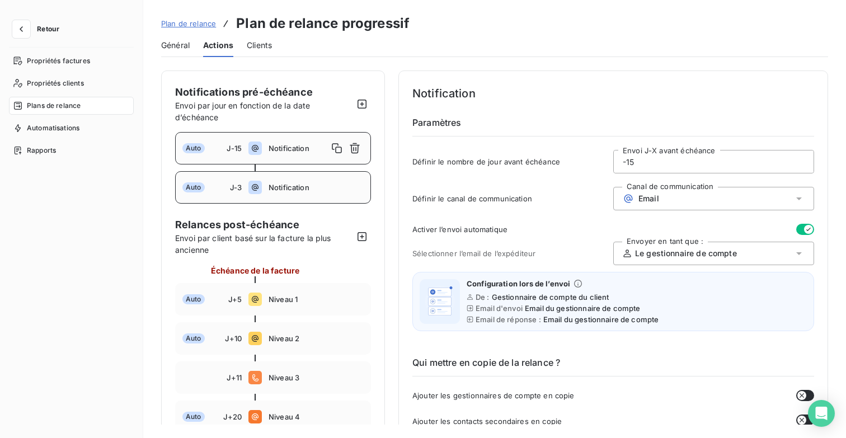
click at [293, 184] on span "Notification" at bounding box center [316, 187] width 95 height 9
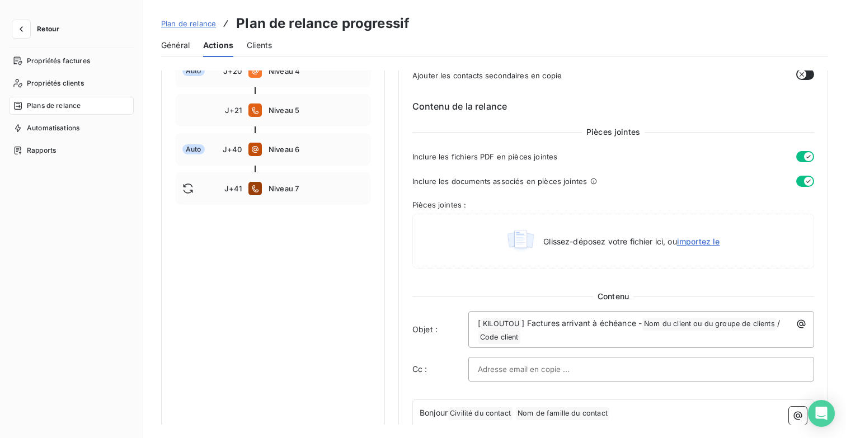
scroll to position [69, 0]
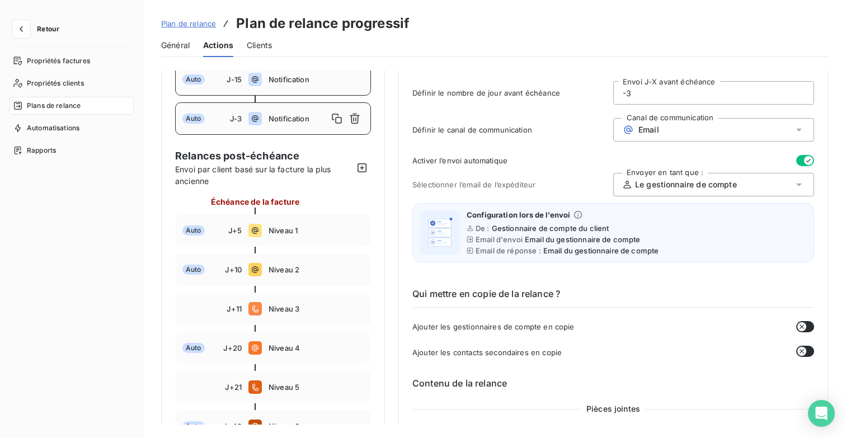
click at [281, 84] on div "Auto J-15 Notification" at bounding box center [273, 79] width 196 height 32
type input "-15"
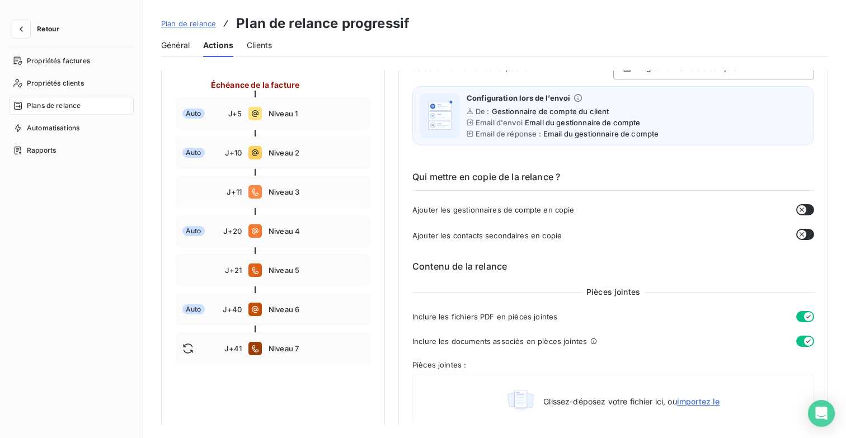
scroll to position [379, 0]
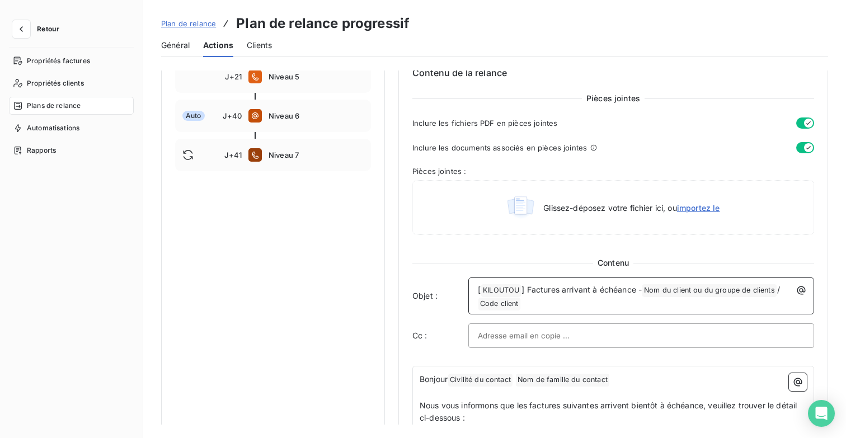
click at [537, 288] on span "] Factures arrivant à échéance -" at bounding box center [582, 290] width 120 height 10
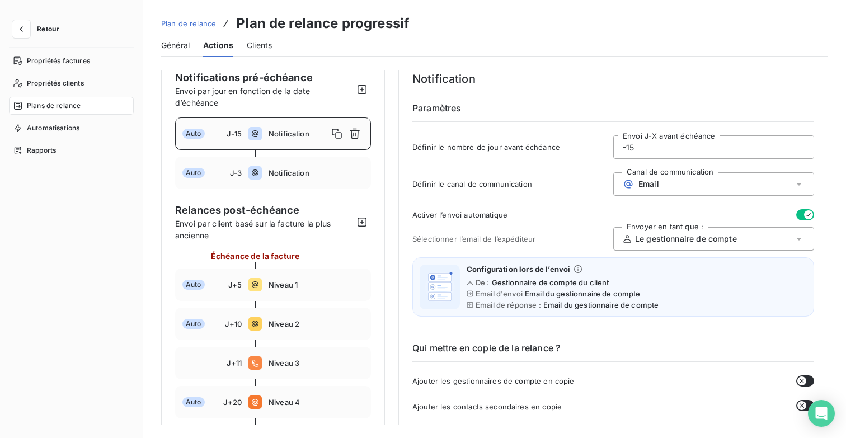
scroll to position [0, 0]
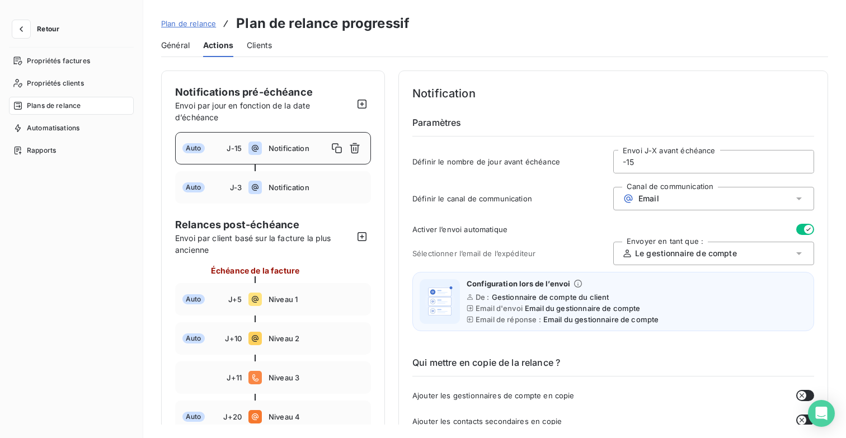
click at [181, 41] on span "Général" at bounding box center [175, 45] width 29 height 11
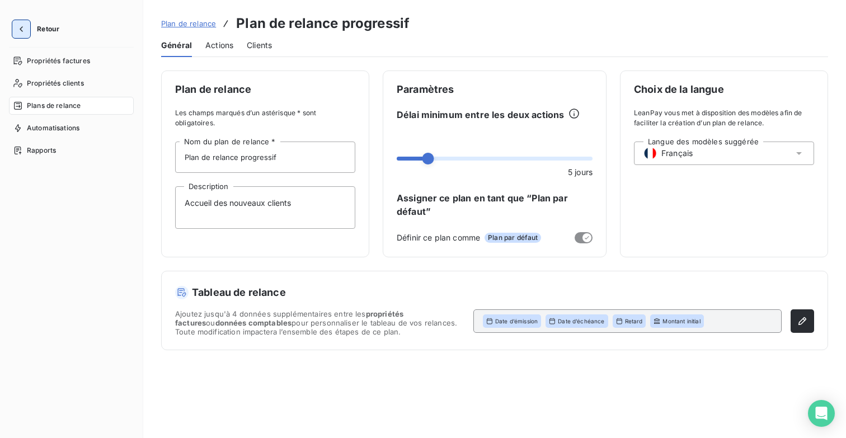
click at [25, 29] on icon "button" at bounding box center [21, 29] width 11 height 11
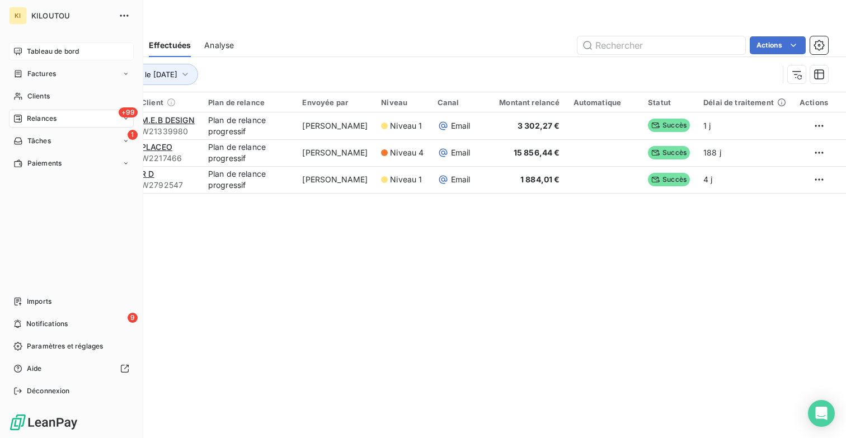
click at [83, 43] on div "Tableau de bord" at bounding box center [71, 52] width 125 height 18
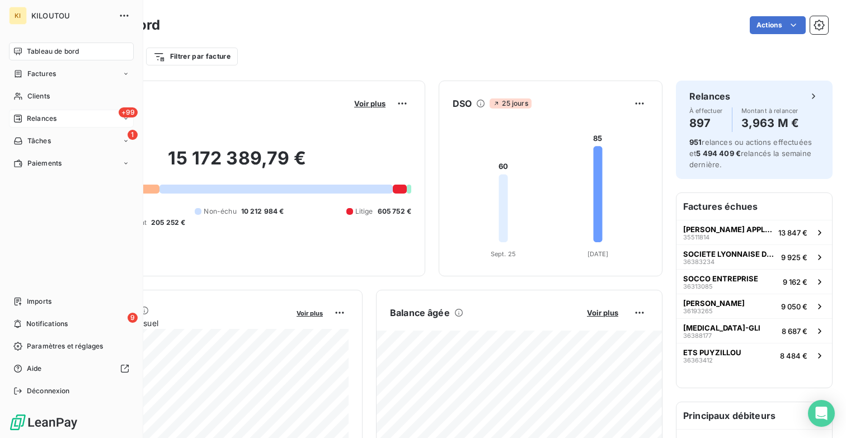
click at [45, 114] on span "Relances" at bounding box center [42, 119] width 30 height 10
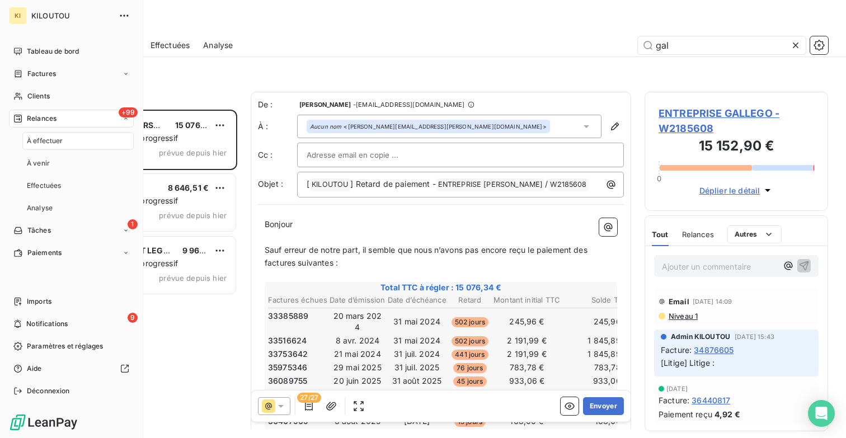
scroll to position [328, 184]
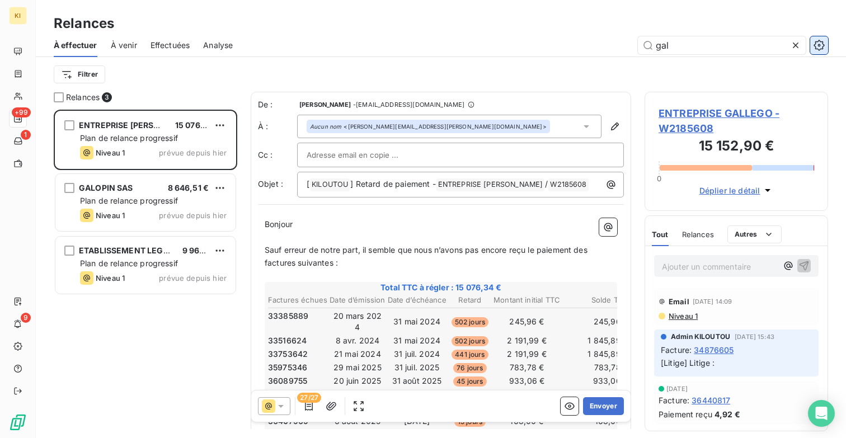
click at [824, 42] on icon "button" at bounding box center [819, 45] width 11 height 11
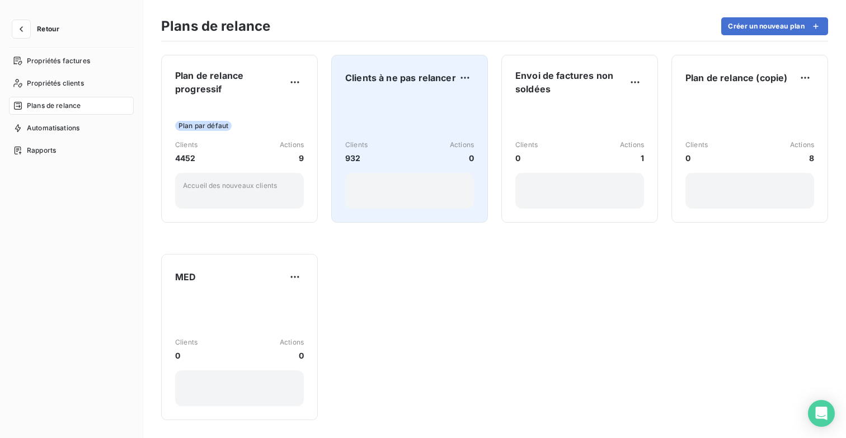
click at [429, 112] on div "Clients 932 Actions 0" at bounding box center [409, 152] width 129 height 113
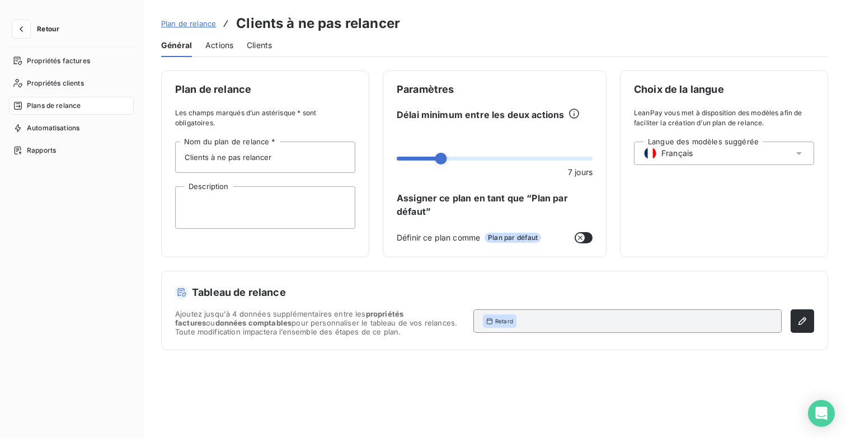
click at [267, 38] on div "Clients" at bounding box center [259, 46] width 25 height 24
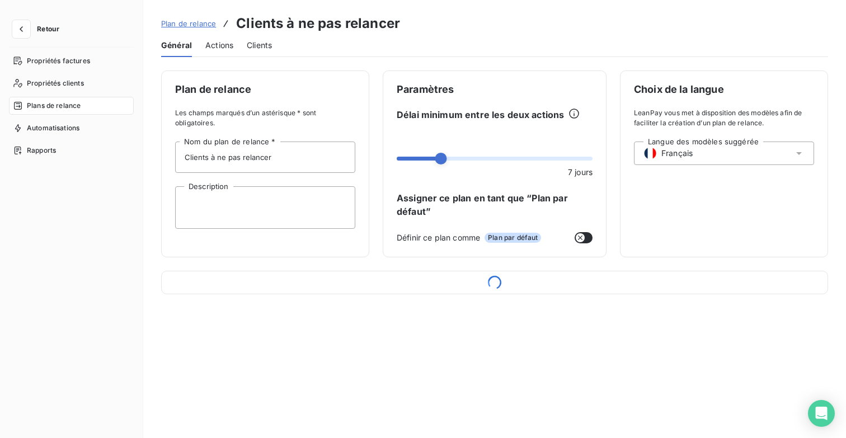
click at [221, 42] on span "Actions" at bounding box center [219, 45] width 28 height 11
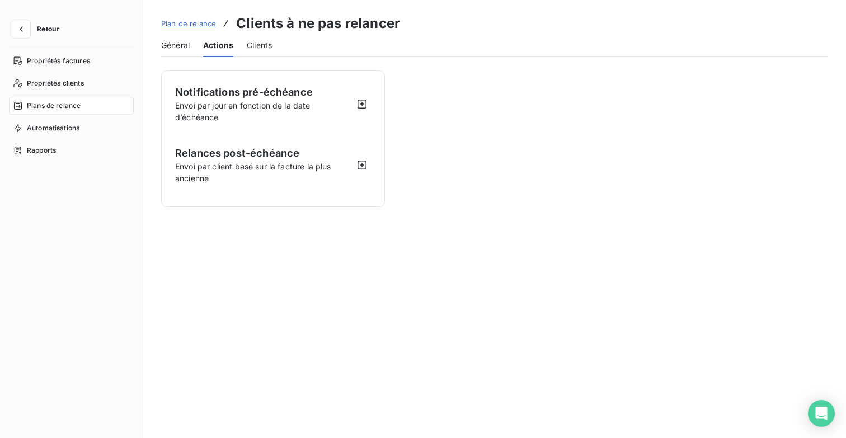
click at [185, 31] on div "Plan de relance Clients à ne pas relancer" at bounding box center [280, 23] width 239 height 20
click at [190, 25] on span "Plan de relance" at bounding box center [188, 23] width 55 height 9
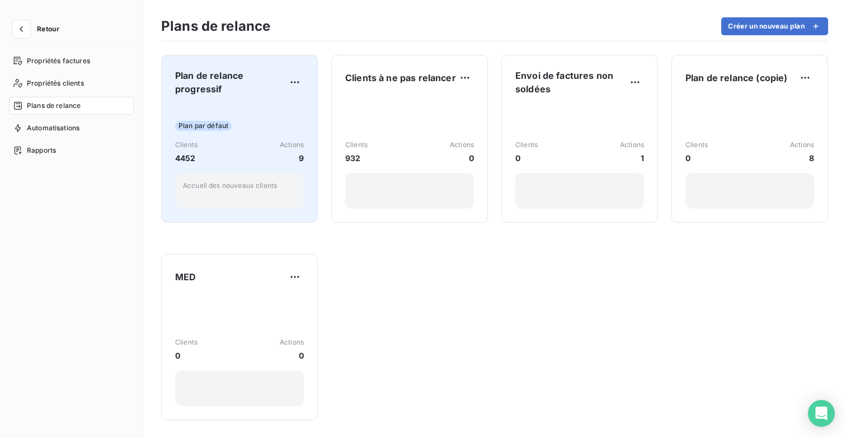
click at [226, 119] on div "Plan par défaut Clients 4452 Actions 9 Accueil des nouveaux clients" at bounding box center [239, 157] width 129 height 104
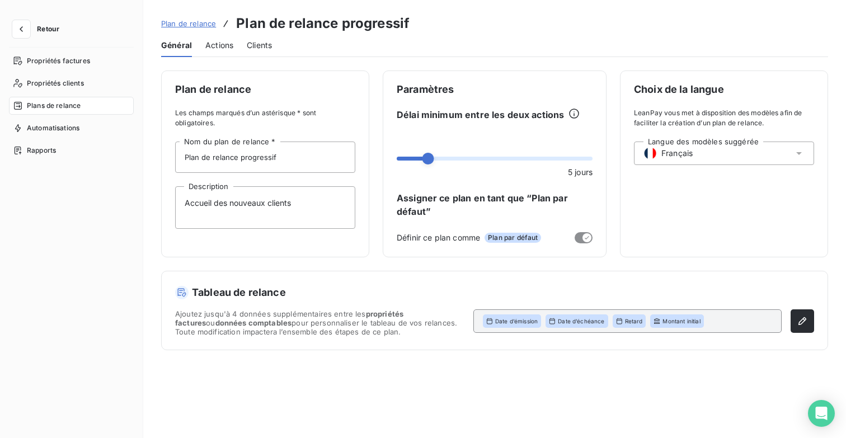
click at [232, 51] on div "Actions" at bounding box center [219, 46] width 28 height 24
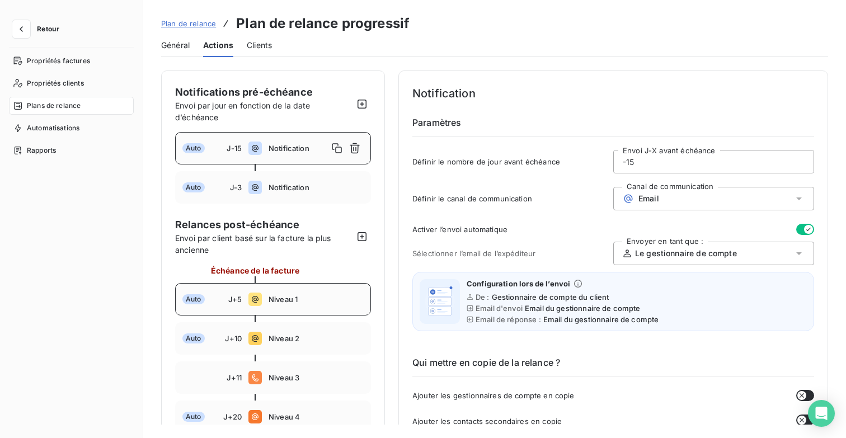
click at [304, 297] on span "Niveau 1" at bounding box center [316, 299] width 95 height 9
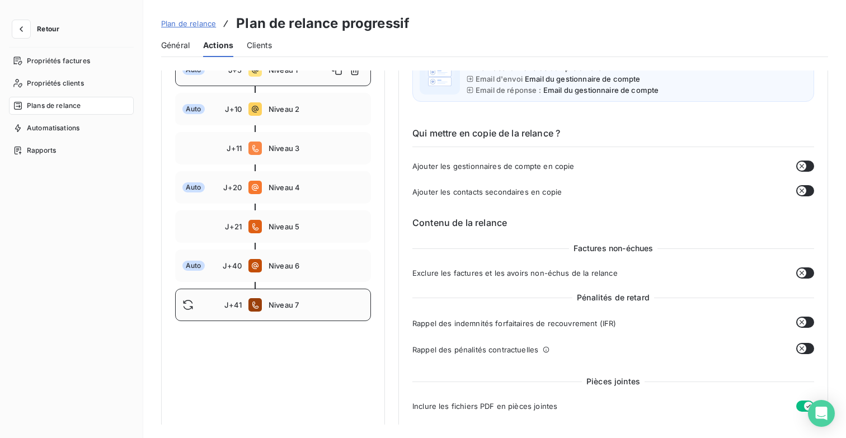
scroll to position [124, 0]
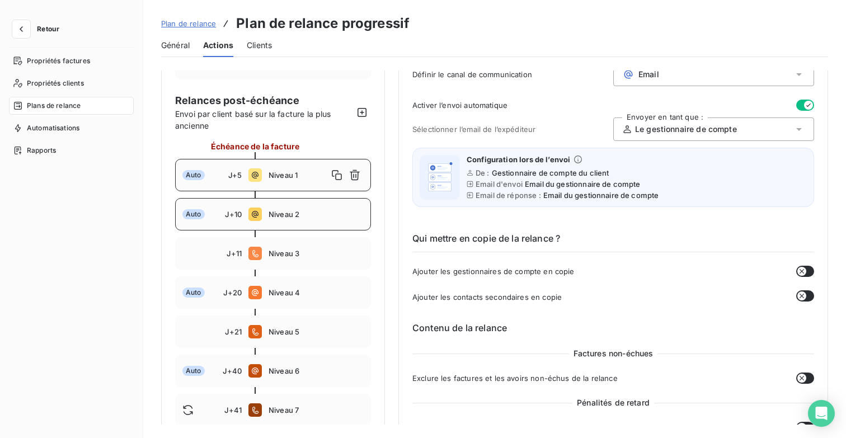
click at [298, 219] on div "Auto J+10 Niveau 2" at bounding box center [273, 214] width 196 height 32
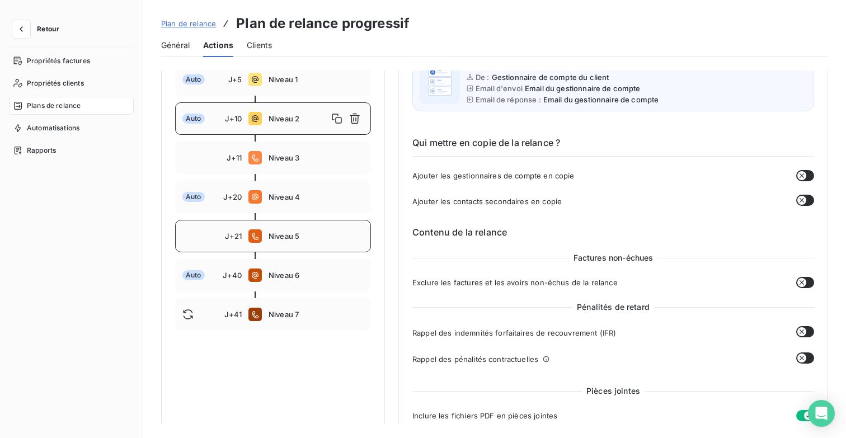
scroll to position [219, 0]
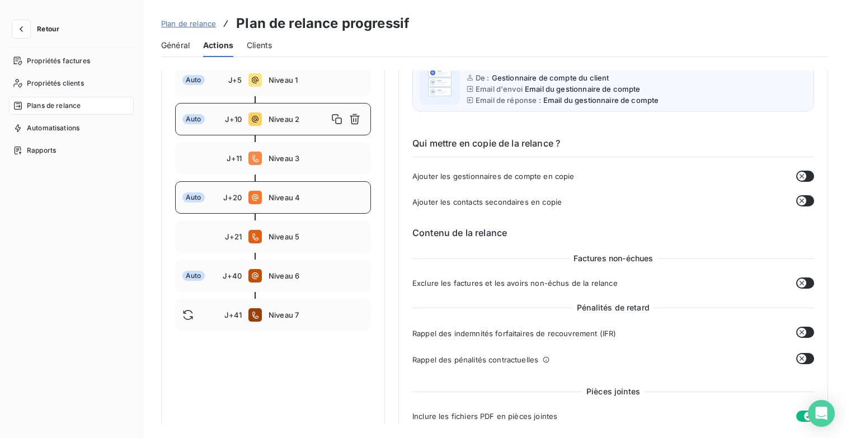
click at [313, 201] on span "Niveau 4" at bounding box center [316, 197] width 95 height 9
type input "20"
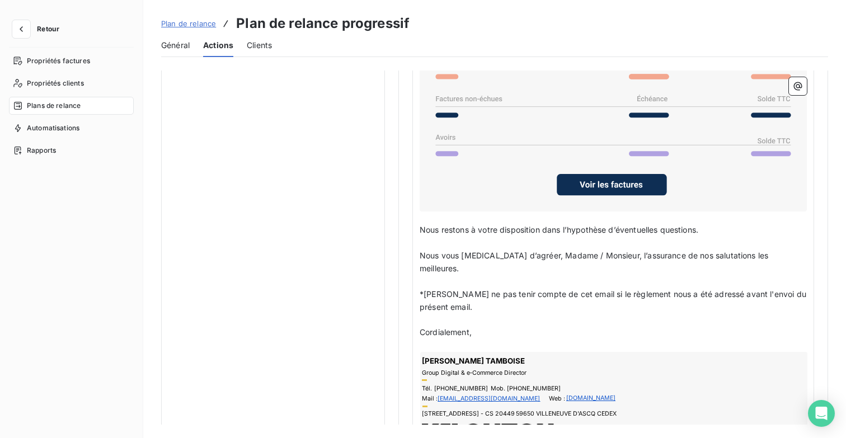
scroll to position [978, 0]
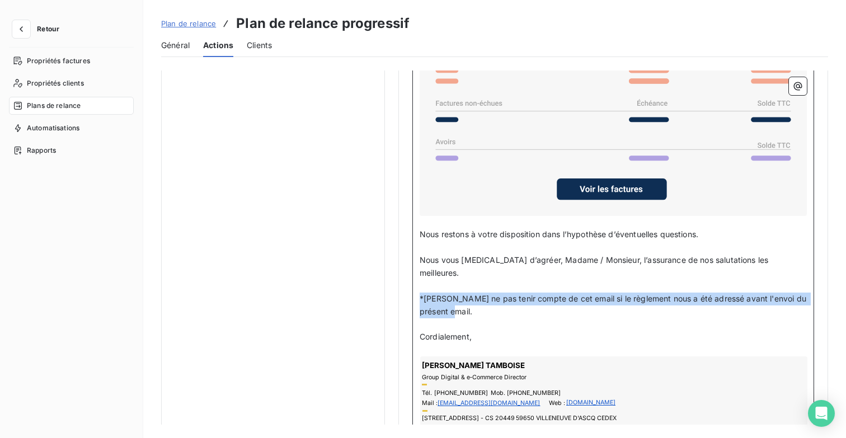
drag, startPoint x: 482, startPoint y: 294, endPoint x: 411, endPoint y: 279, distance: 72.0
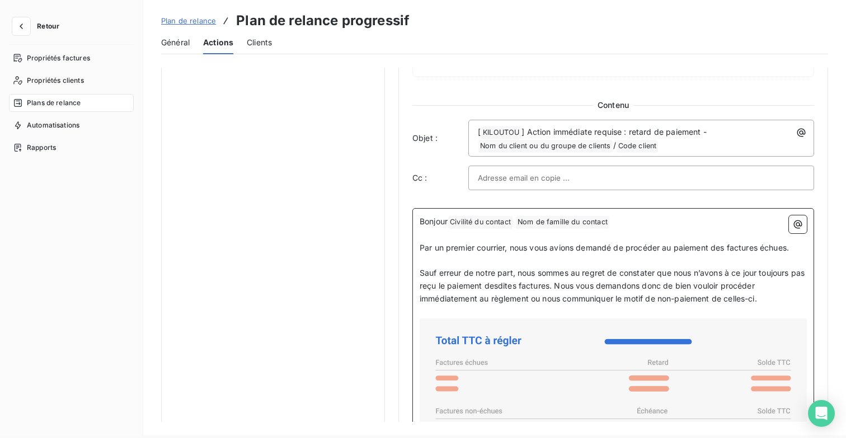
scroll to position [668, 0]
